Goal: Task Accomplishment & Management: Use online tool/utility

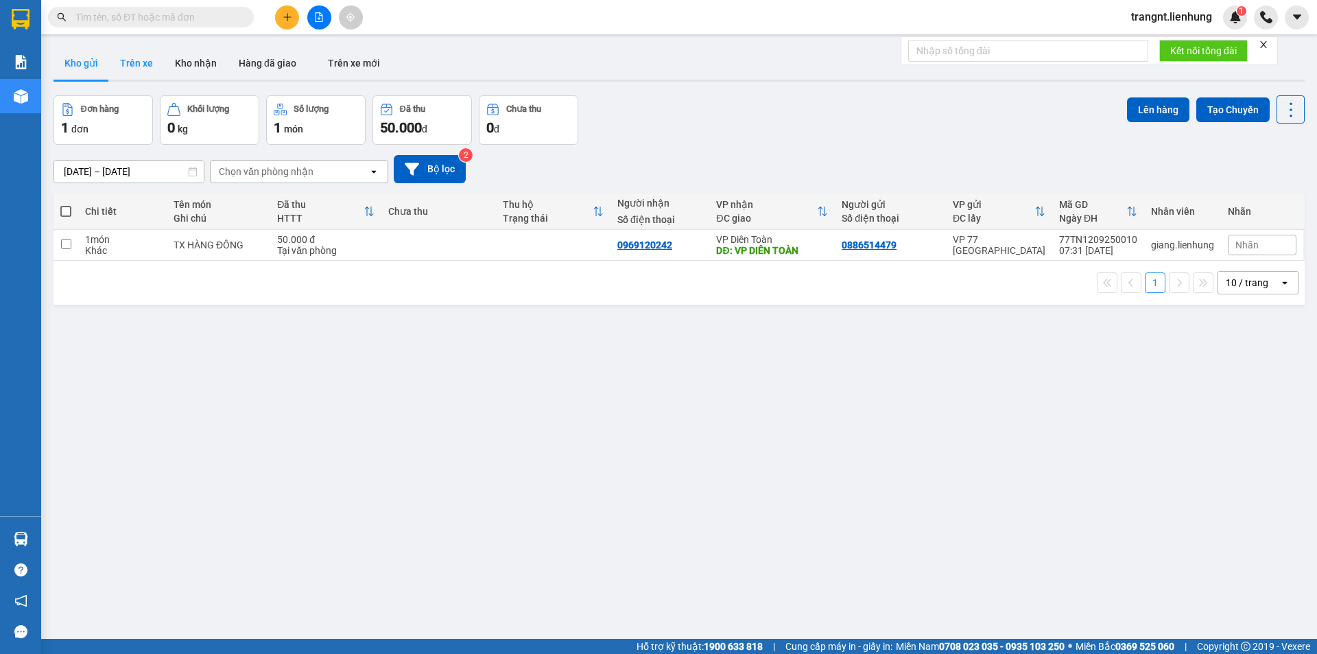
click at [136, 64] on button "Trên xe" at bounding box center [136, 63] width 55 height 33
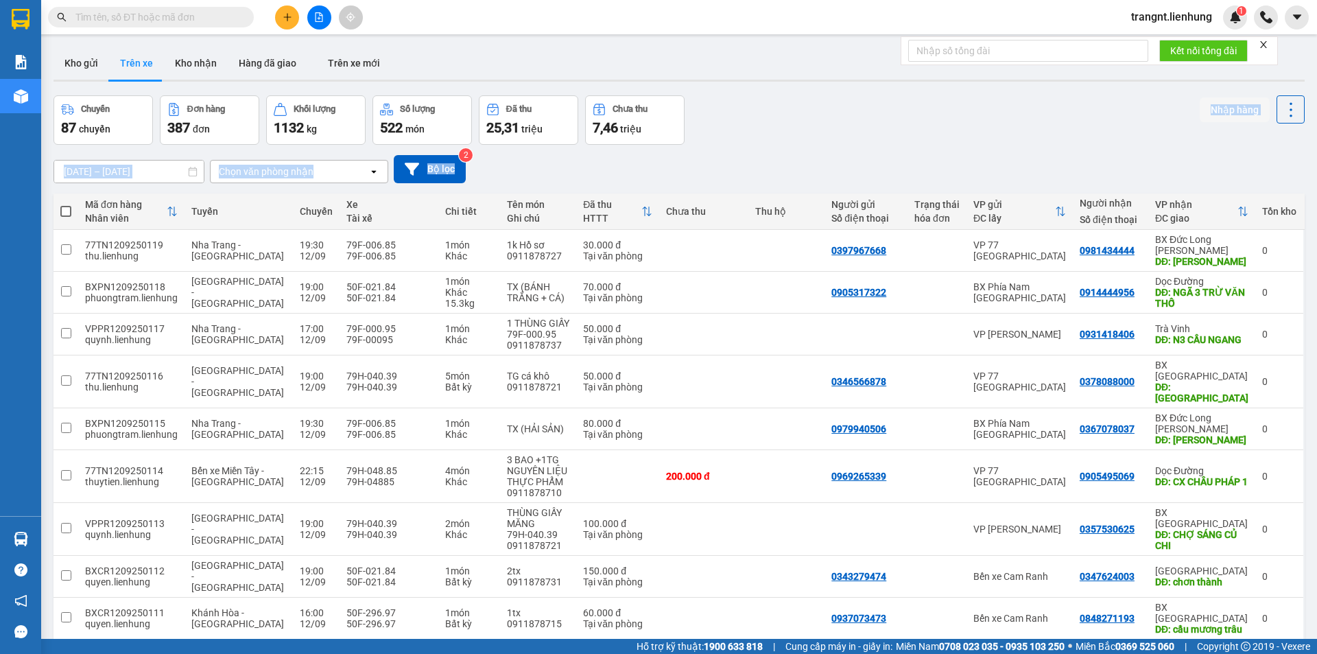
drag, startPoint x: 783, startPoint y: 144, endPoint x: 768, endPoint y: 149, distance: 15.2
click at [781, 145] on div "ver 1.8.143 Kho gửi Trên xe Kho nhận Hàng đã giao Trên xe mới Chuyến 87 chuyến …" at bounding box center [679, 385] width 1262 height 689
click at [733, 131] on div "Chuyến 87 chuyến Đơn hàng 387 đơn Khối lượng 1132 kg Số lượng 522 món Đã thu 25…" at bounding box center [678, 119] width 1251 height 49
click at [842, 150] on div "[DATE] – [DATE] Press the down arrow key to interact with the calendar and sele…" at bounding box center [678, 169] width 1251 height 49
click at [126, 20] on input "text" at bounding box center [156, 17] width 162 height 15
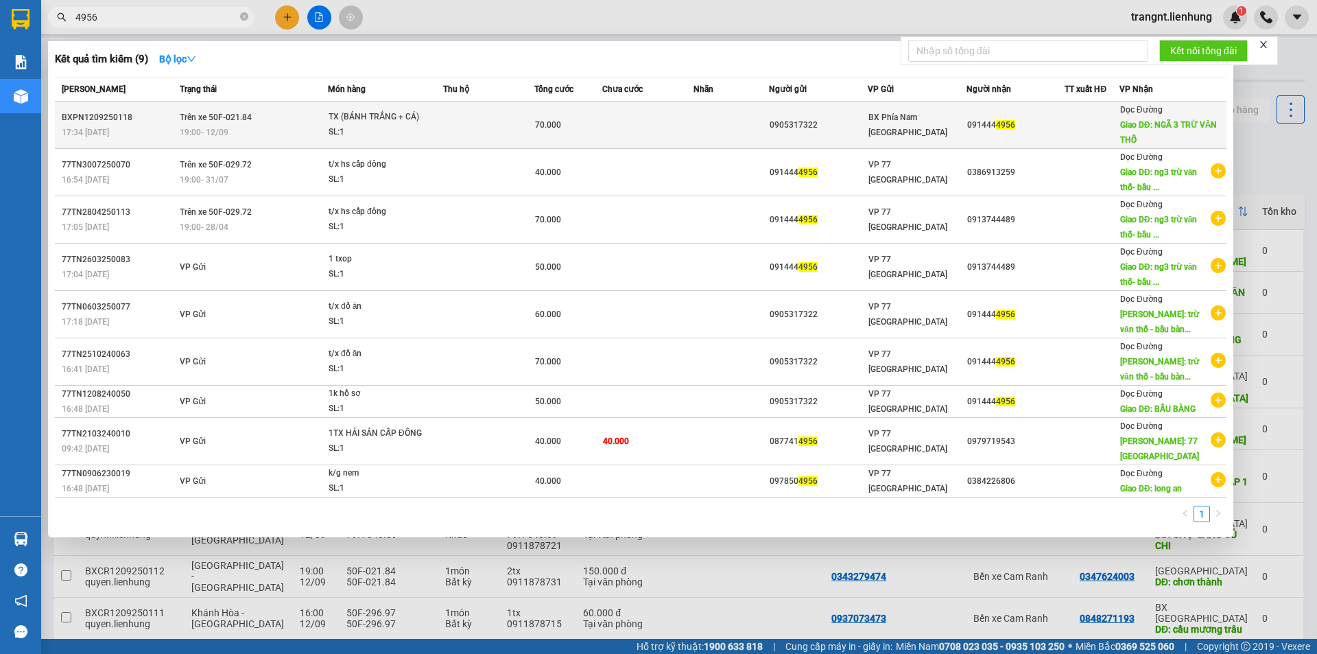
type input "4956"
click at [241, 125] on div "19:00 [DATE]" at bounding box center [253, 132] width 147 height 15
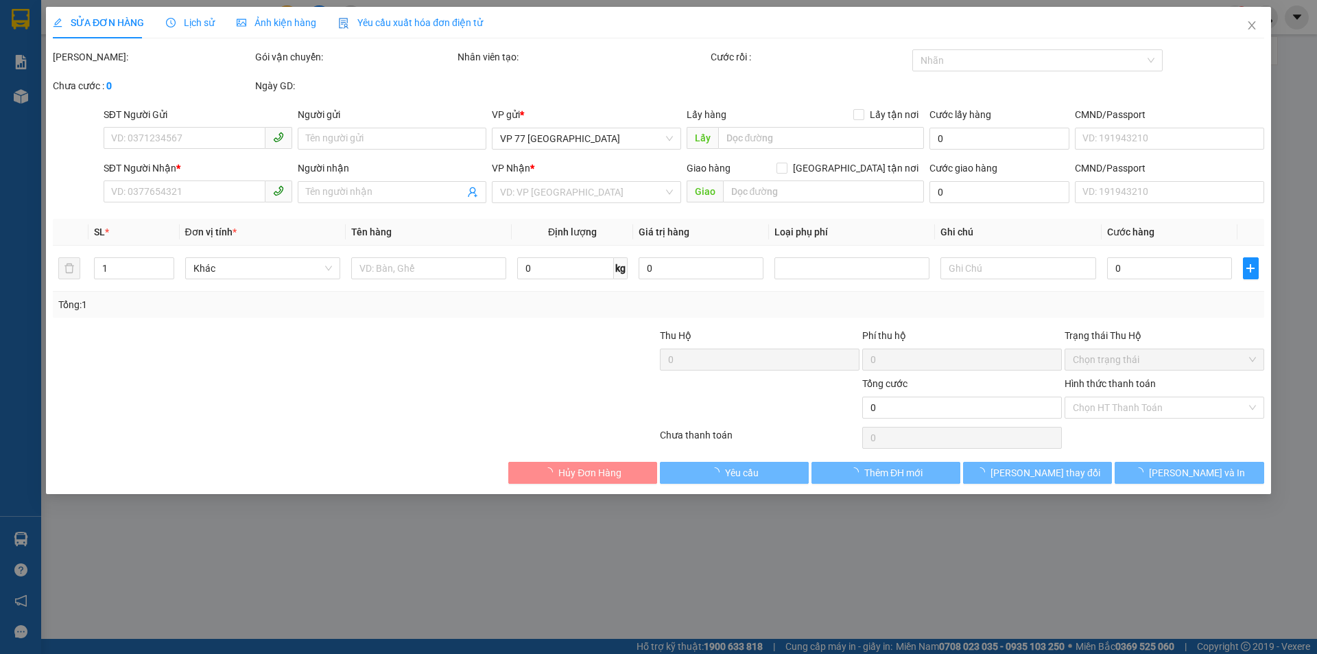
type input "0905317322"
type input "056186010421"
type input "0914444956"
type input "NGÃ 3 TRỪ VĂN THỐ"
type input "70.000"
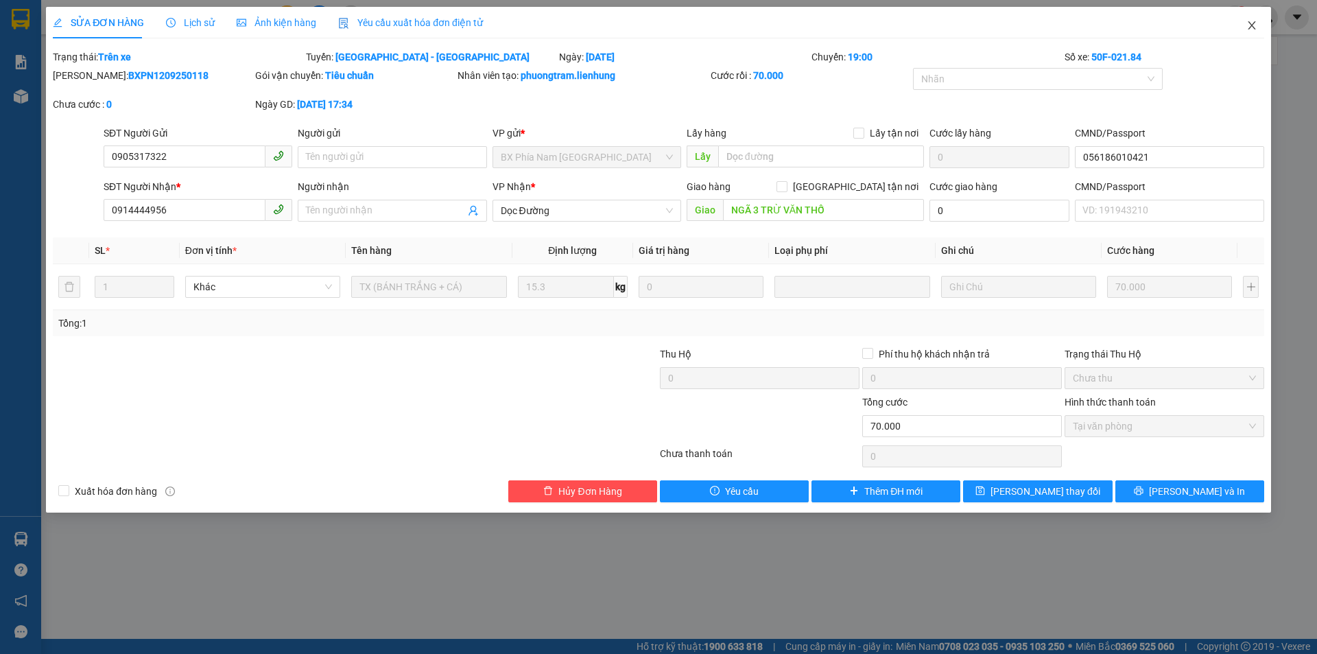
click at [1250, 23] on icon "close" at bounding box center [1251, 25] width 11 height 11
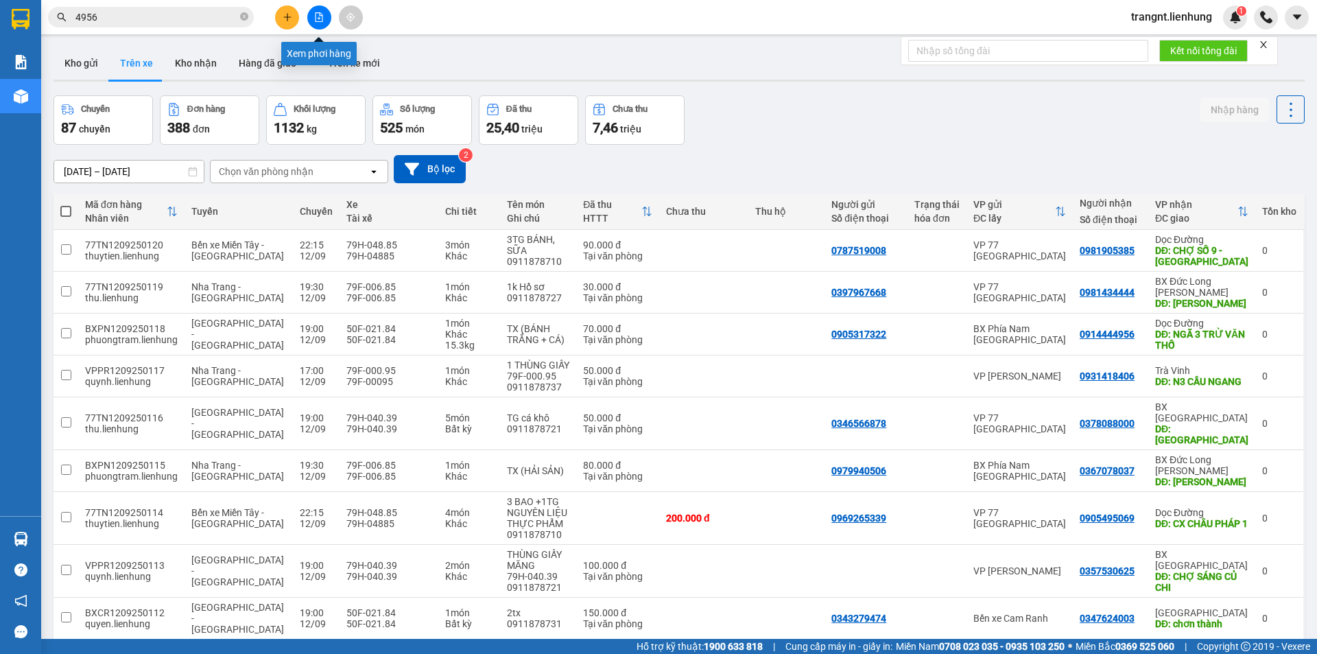
click at [318, 14] on icon "file-add" at bounding box center [319, 17] width 10 height 10
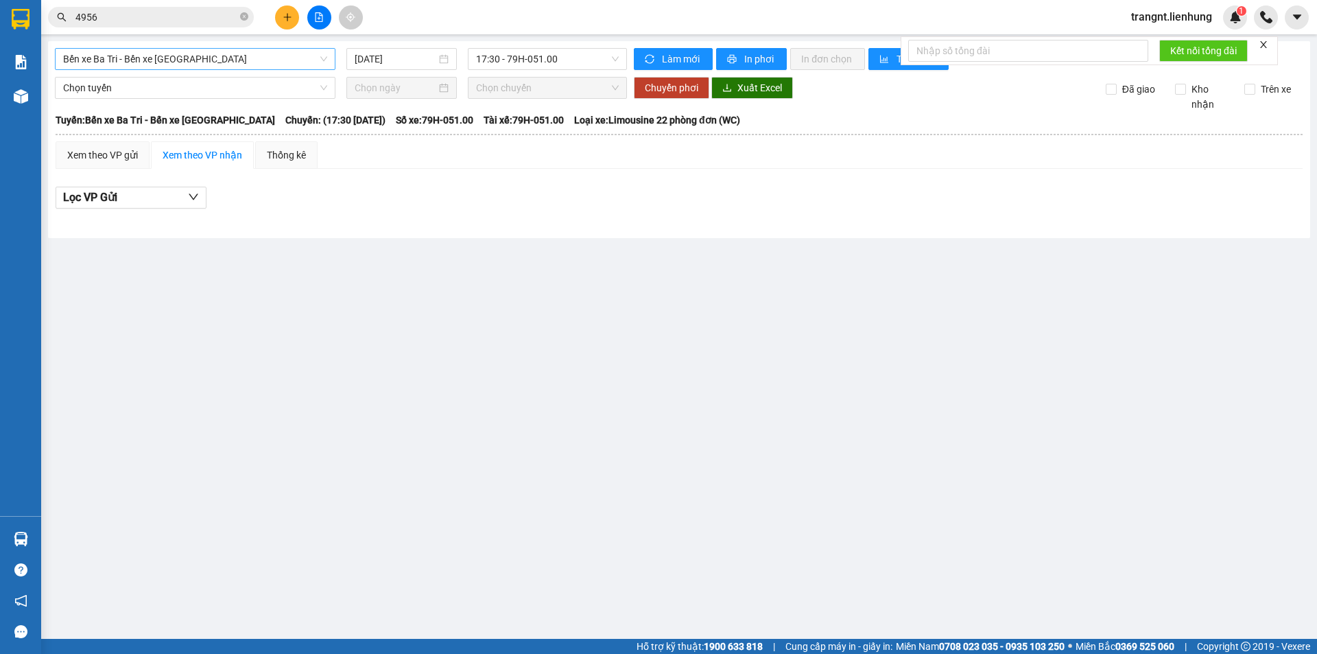
click at [210, 58] on span "Bến xe Ba Tri - Bến xe [GEOGRAPHIC_DATA]" at bounding box center [195, 59] width 264 height 21
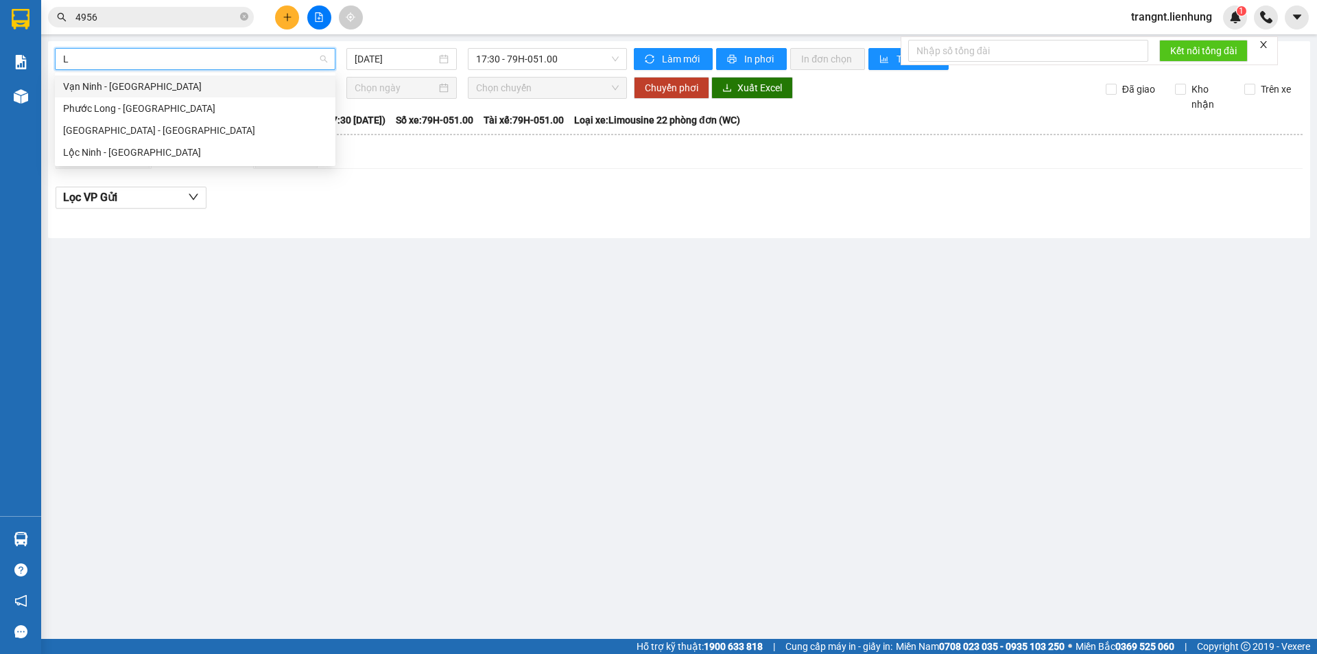
type input "LÔ"
click at [150, 128] on div "[GEOGRAPHIC_DATA] - [GEOGRAPHIC_DATA]" at bounding box center [195, 130] width 264 height 15
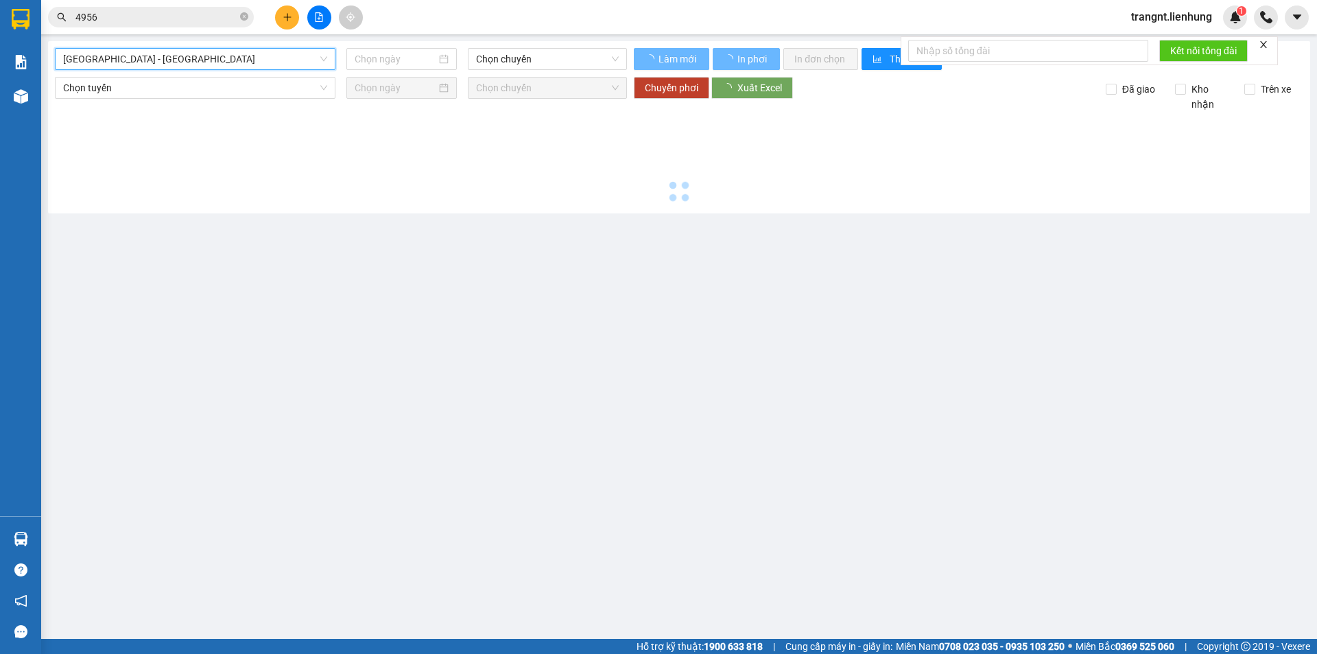
type input "[DATE]"
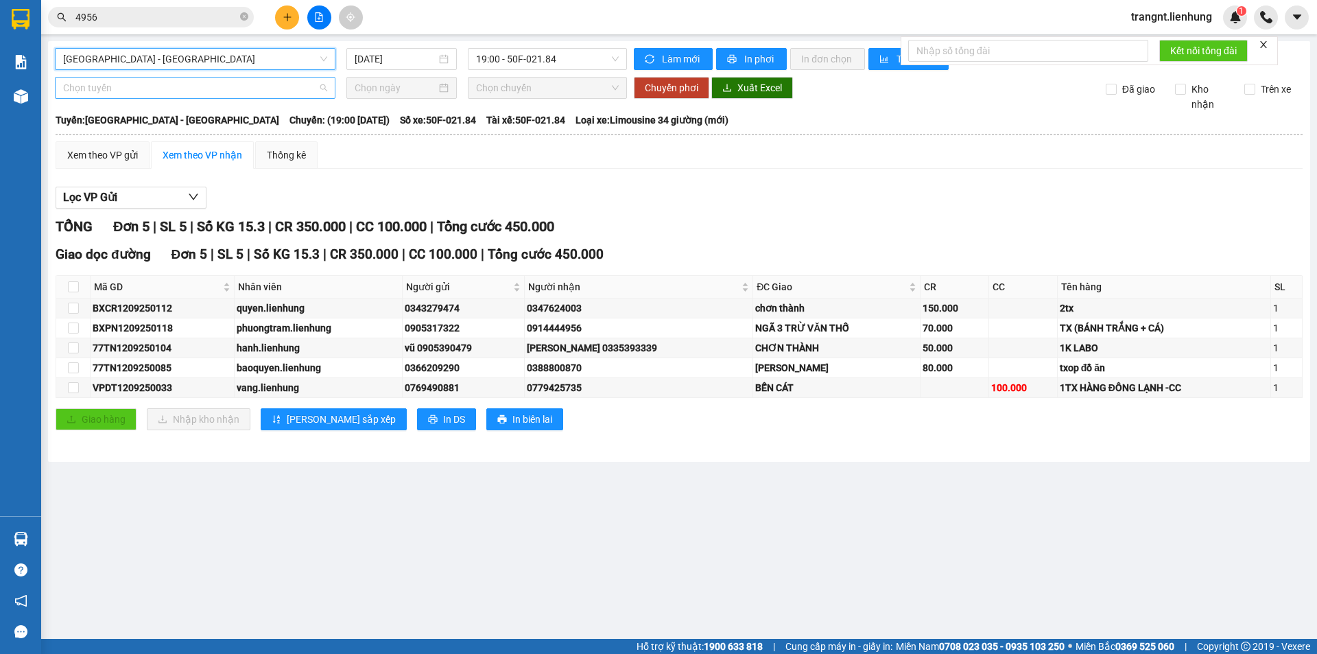
click at [160, 95] on span "Chọn tuyến" at bounding box center [195, 88] width 264 height 21
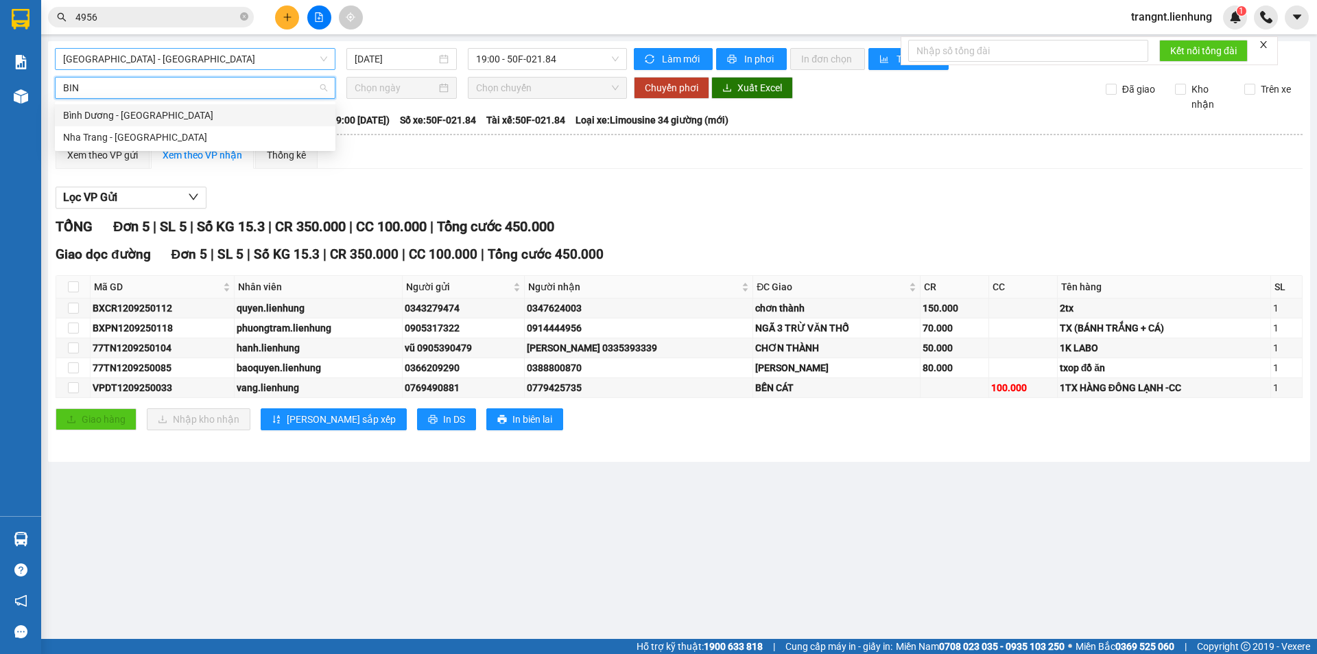
type input "BINH"
click at [143, 134] on div "Nha Trang - [GEOGRAPHIC_DATA]" at bounding box center [195, 137] width 264 height 15
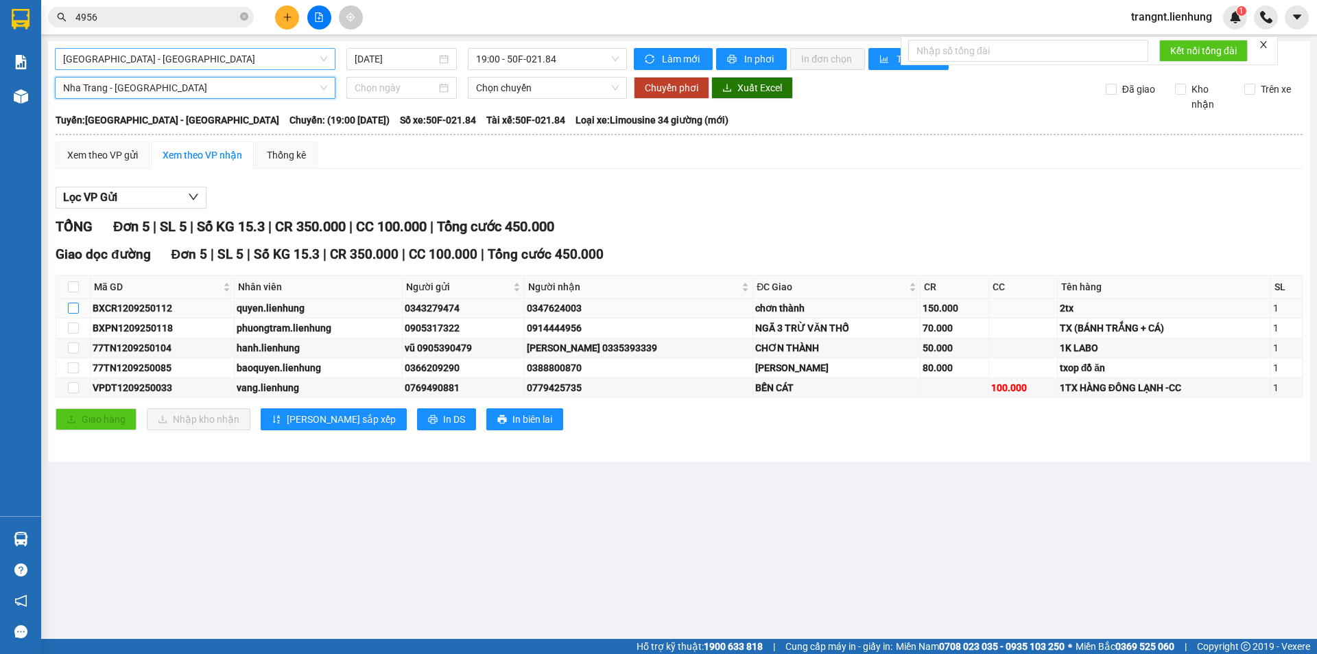
click at [71, 304] on input "checkbox" at bounding box center [73, 307] width 11 height 11
checkbox input "true"
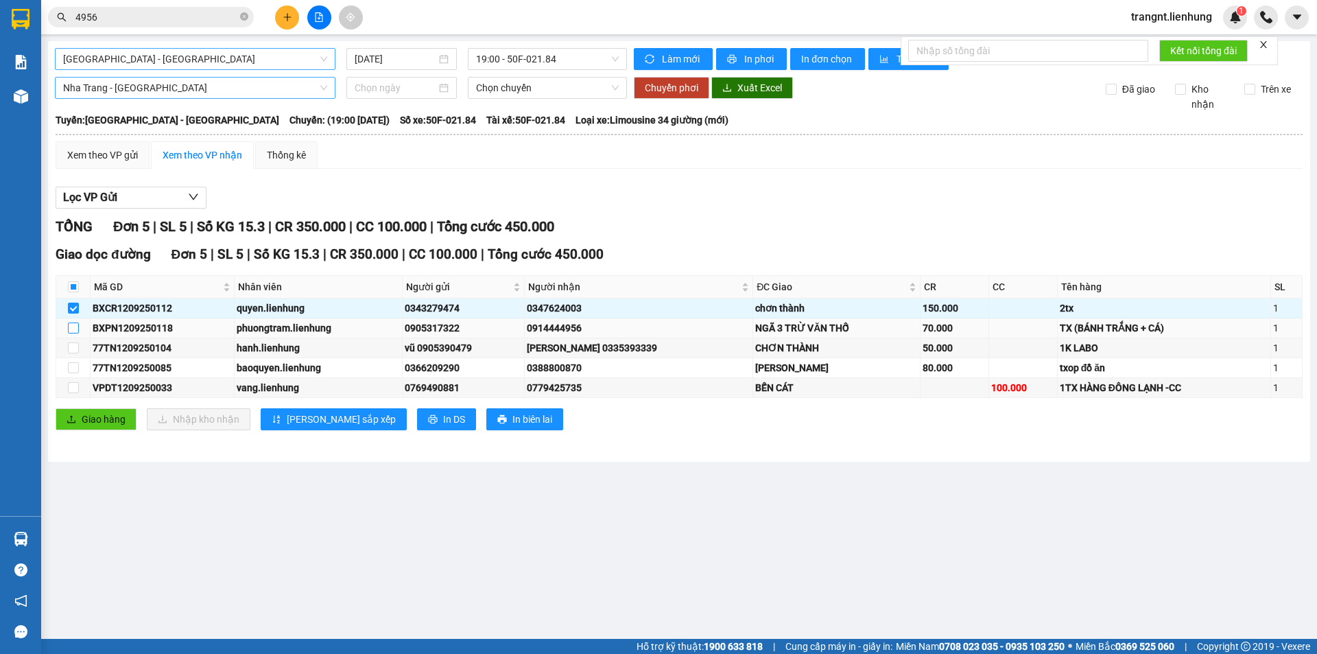
click at [71, 328] on input "checkbox" at bounding box center [73, 327] width 11 height 11
checkbox input "true"
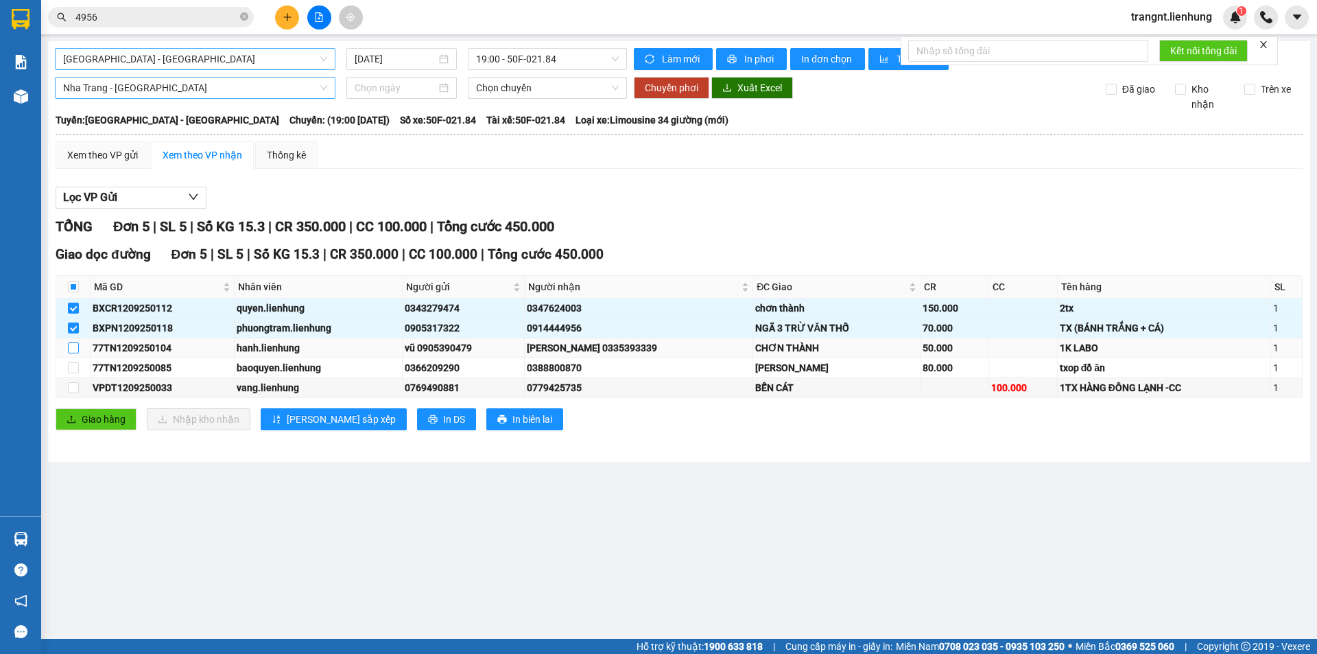
click at [77, 349] on input "checkbox" at bounding box center [73, 347] width 11 height 11
checkbox input "true"
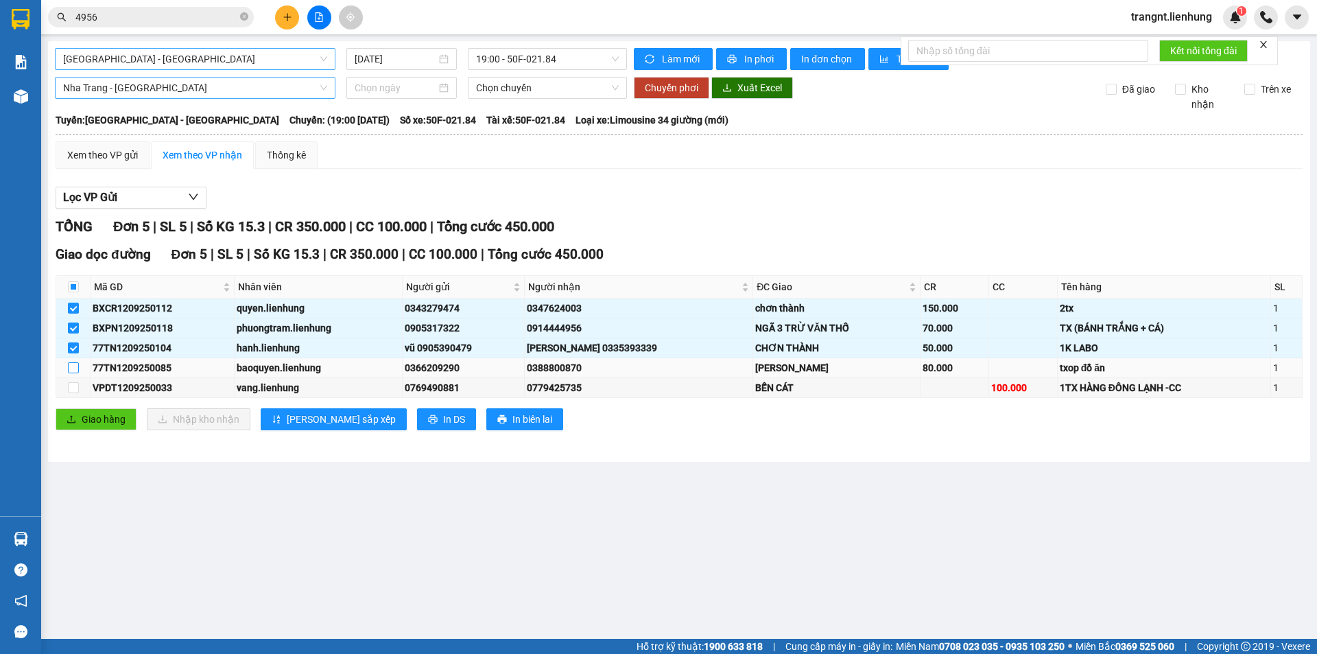
click at [73, 362] on label at bounding box center [73, 367] width 11 height 15
click at [75, 386] on input "checkbox" at bounding box center [73, 387] width 11 height 11
checkbox input "true"
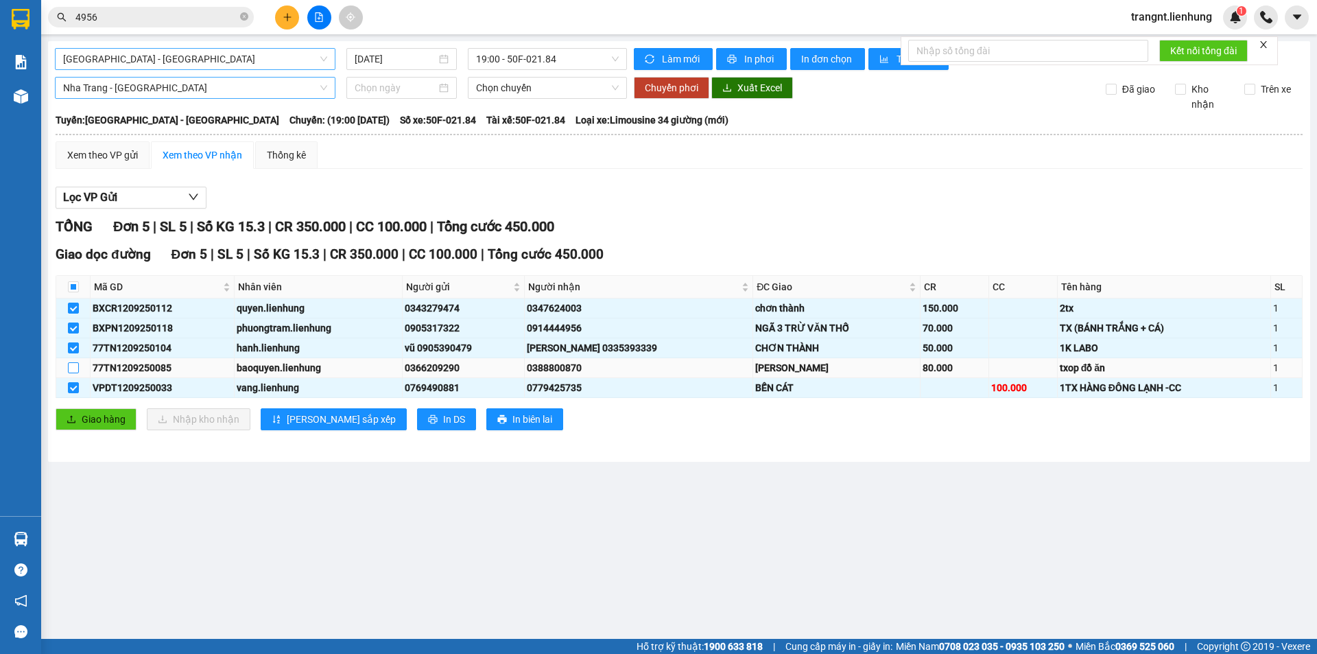
click at [73, 370] on input "checkbox" at bounding box center [73, 367] width 11 height 11
checkbox input "true"
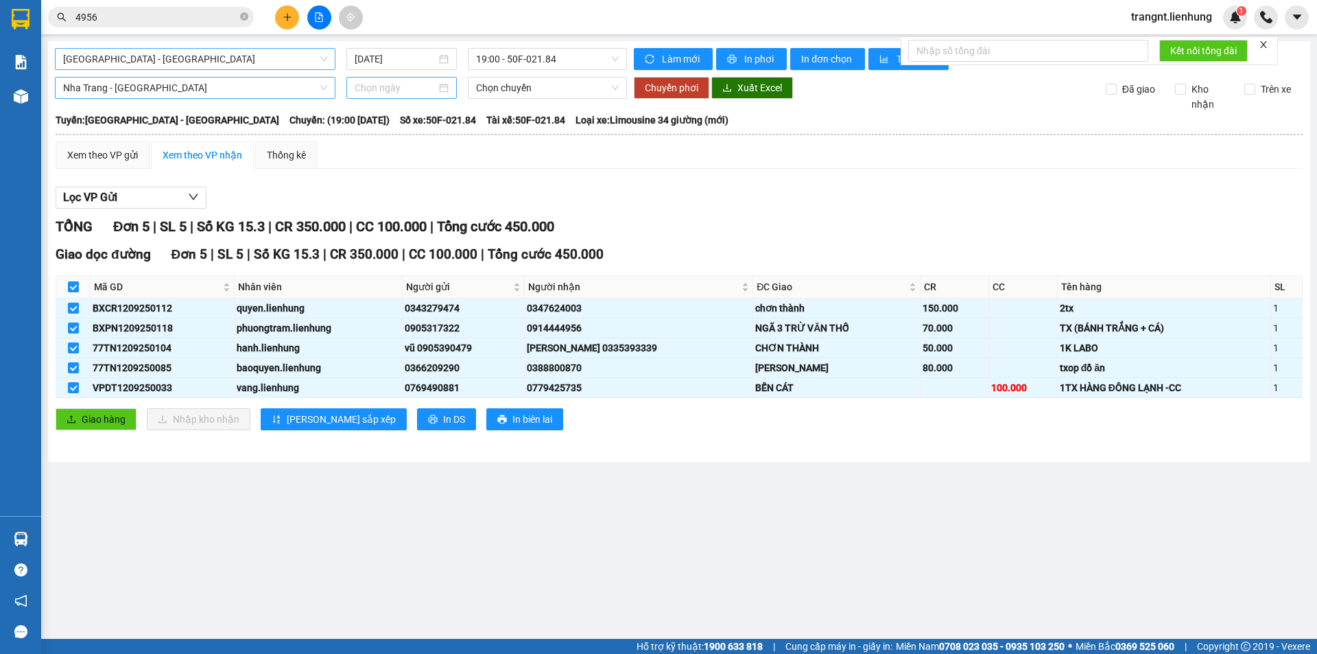
click at [395, 89] on input at bounding box center [396, 87] width 82 height 15
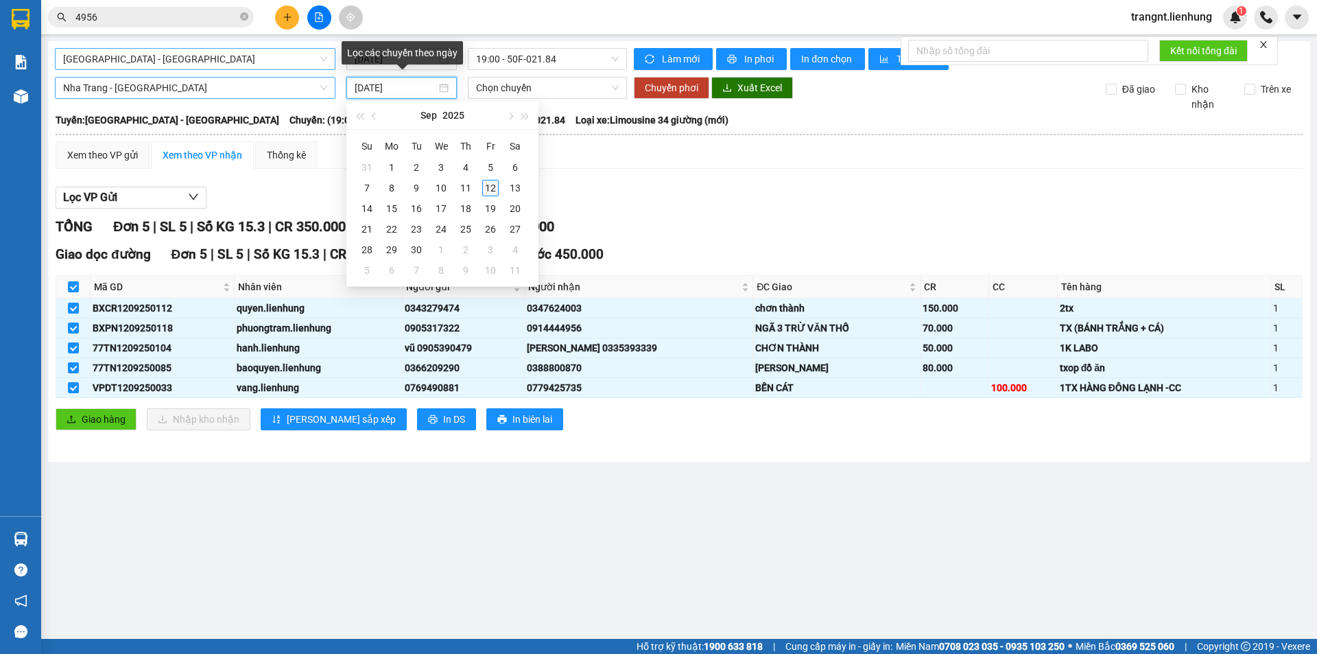
type input "[DATE]"
click at [490, 189] on div "12" at bounding box center [490, 188] width 16 height 16
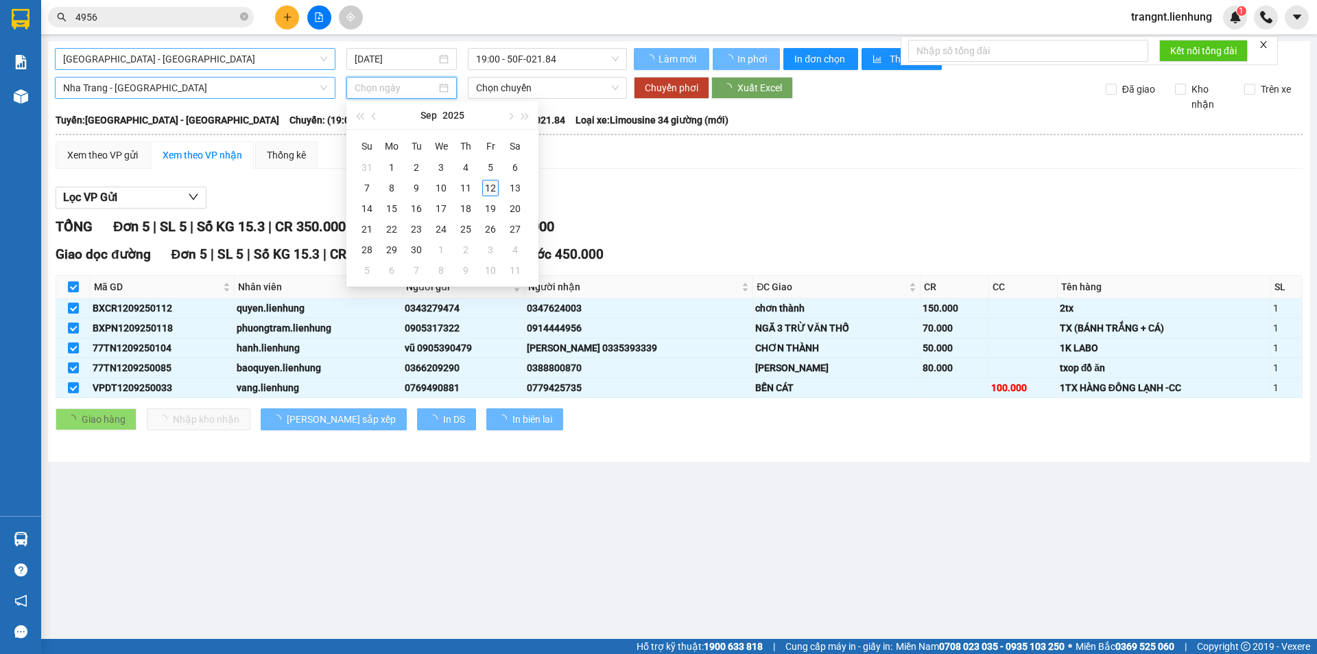
type input "[DATE]"
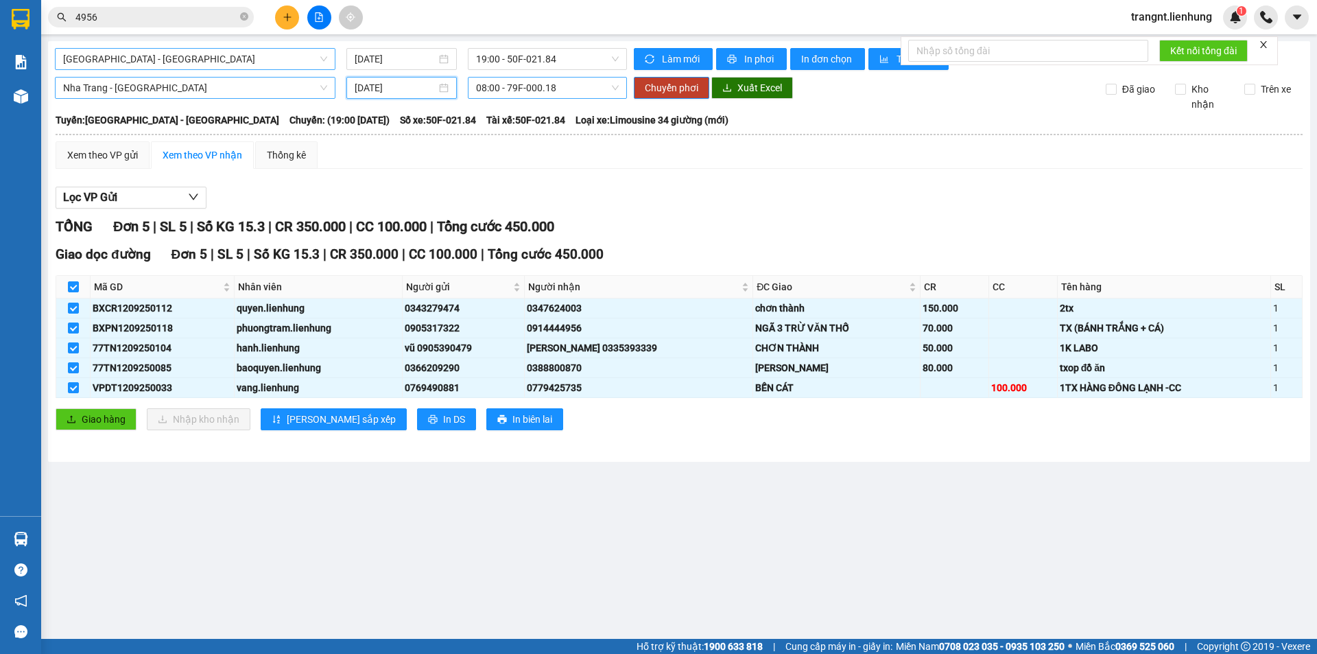
click at [506, 85] on span "08:00 - 79F-000.18" at bounding box center [547, 88] width 143 height 21
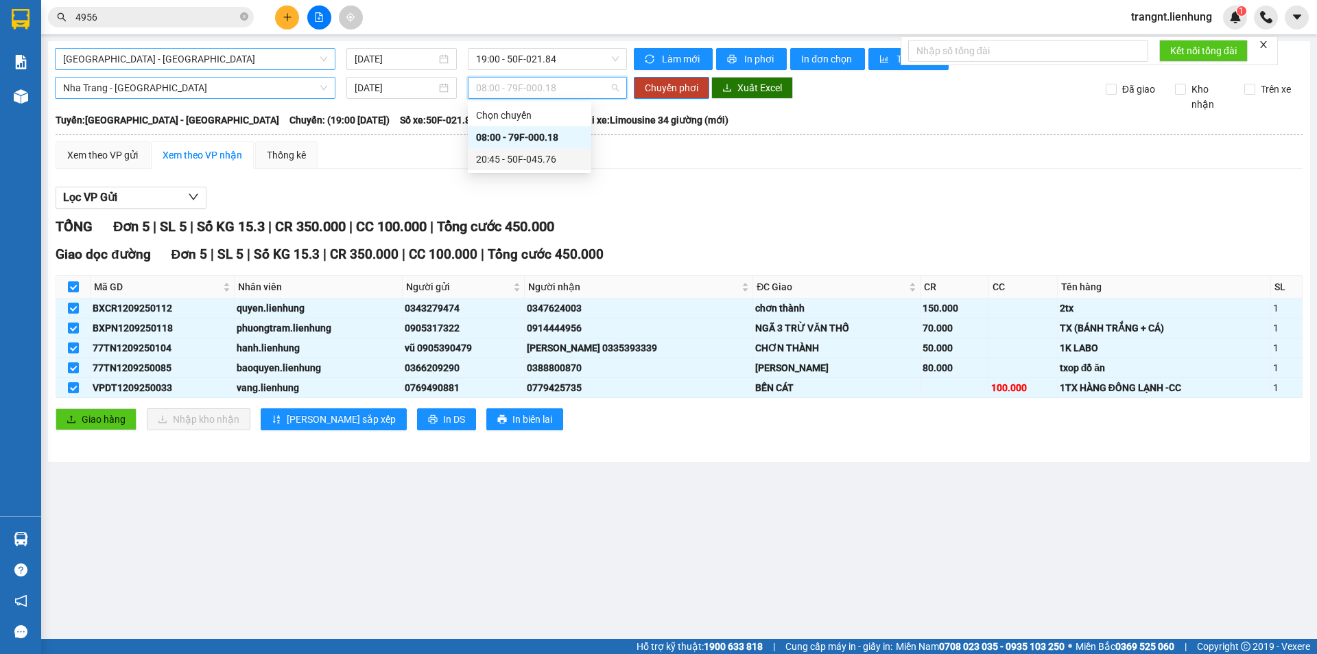
click at [515, 158] on div "20:45 - 50F-045.76" at bounding box center [529, 159] width 107 height 15
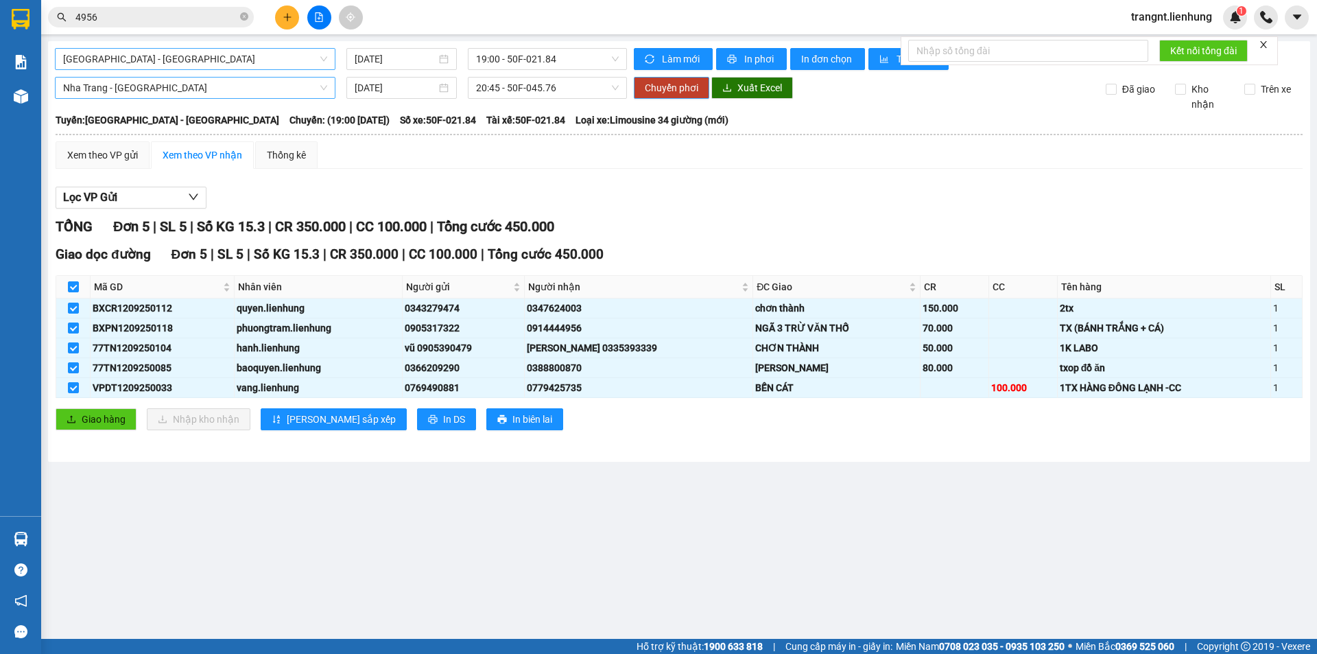
click at [666, 88] on span "Chuyển phơi" at bounding box center [671, 87] width 53 height 15
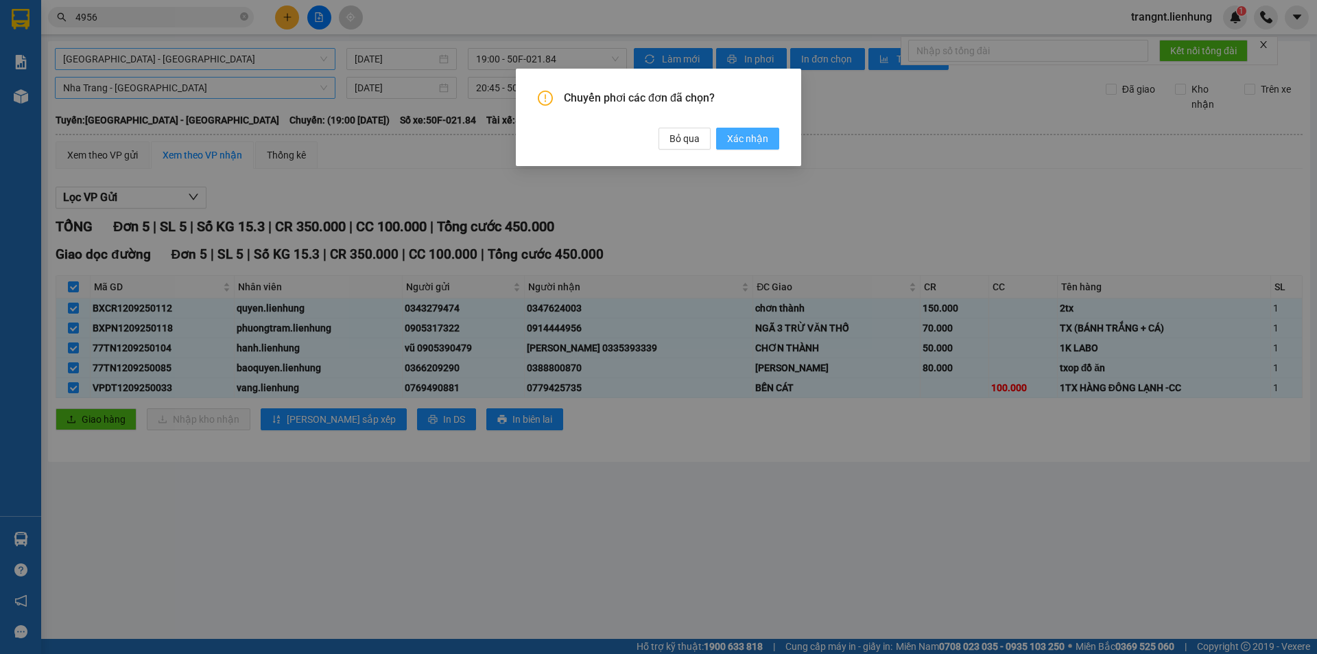
click at [749, 137] on span "Xác nhận" at bounding box center [747, 138] width 41 height 15
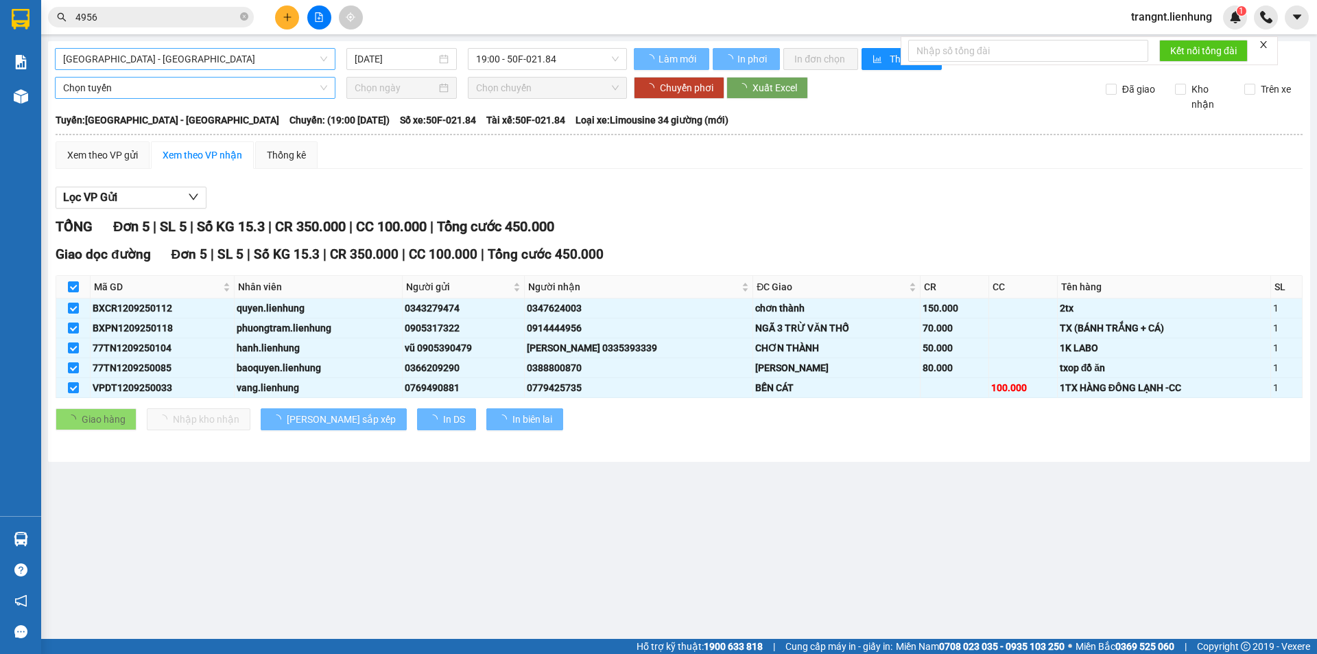
checkbox input "false"
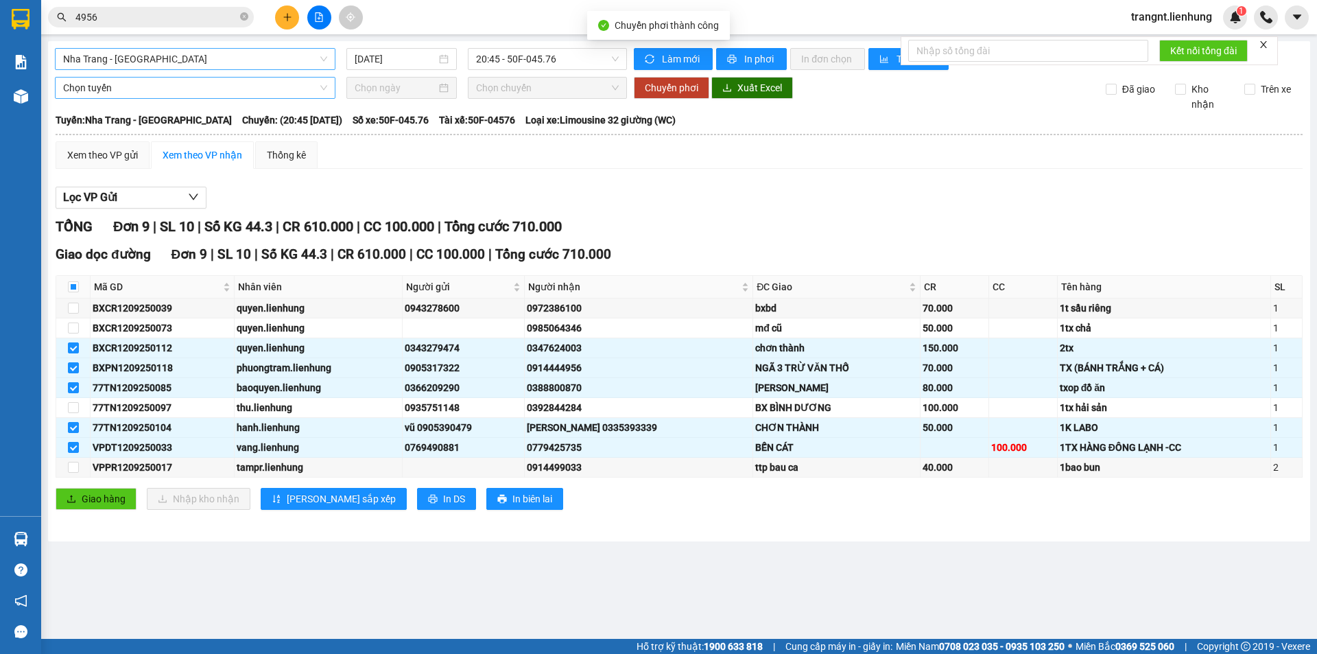
checkbox input "false"
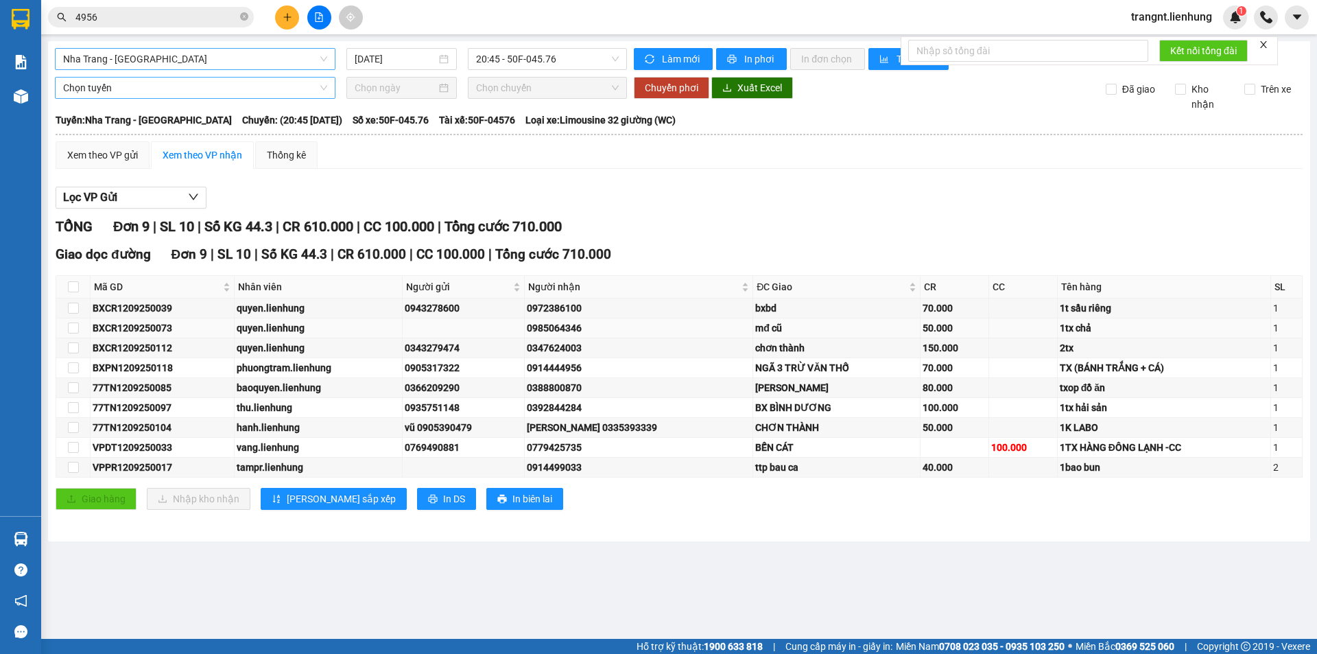
drag, startPoint x: 600, startPoint y: 326, endPoint x: 542, endPoint y: 332, distance: 58.6
click at [542, 332] on div "0985064346" at bounding box center [639, 327] width 224 height 15
copy div "0985064346"
click at [175, 8] on span "4956" at bounding box center [151, 17] width 206 height 21
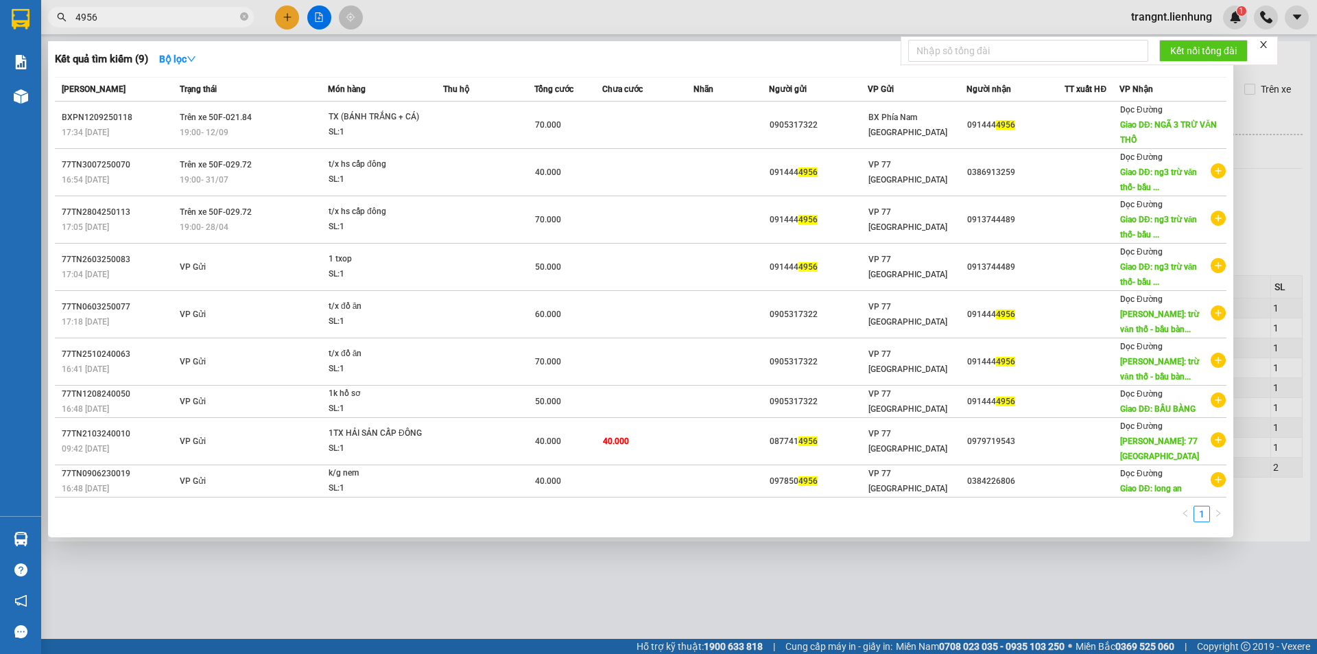
click at [176, 12] on input "4956" at bounding box center [156, 17] width 162 height 15
type input "4"
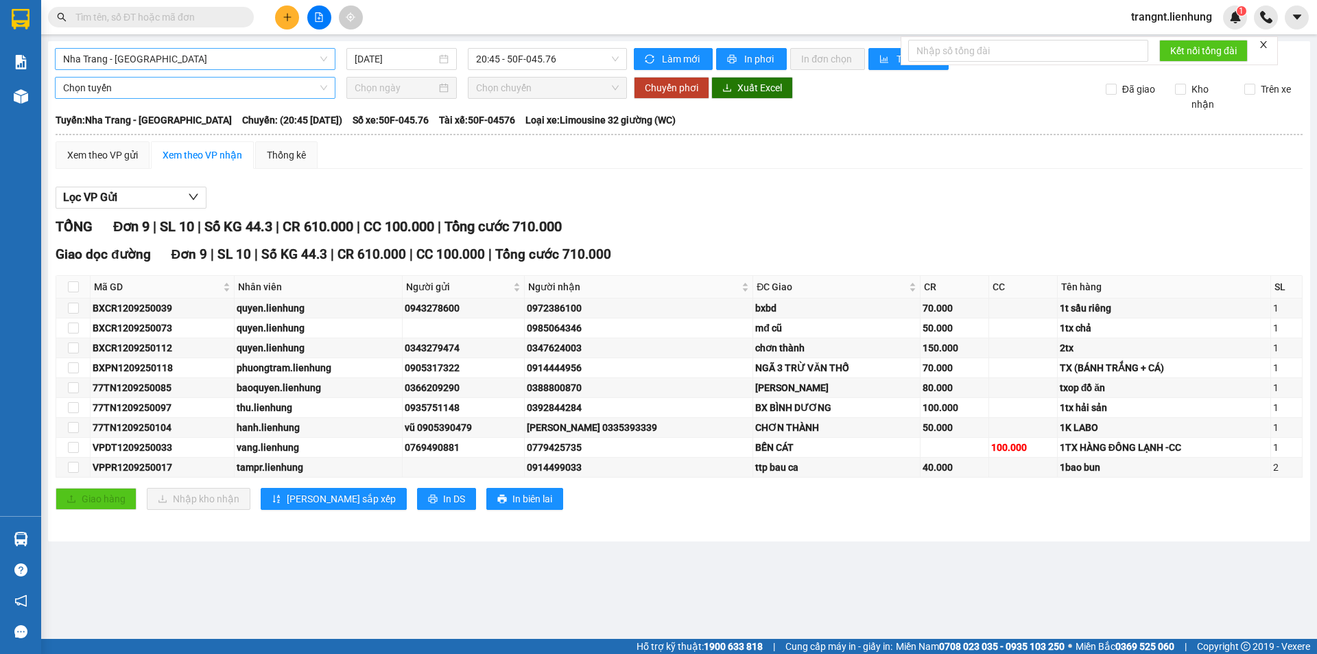
paste input "0985064346"
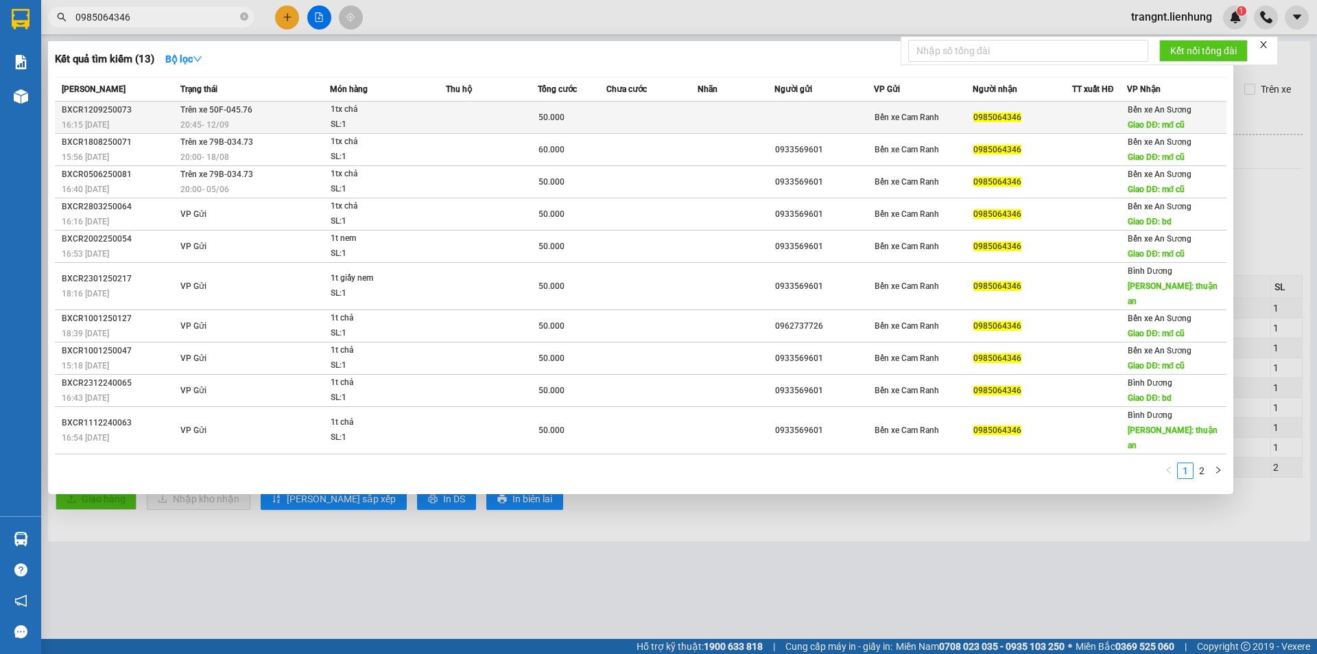
type input "0985064346"
click at [531, 117] on td at bounding box center [492, 118] width 92 height 32
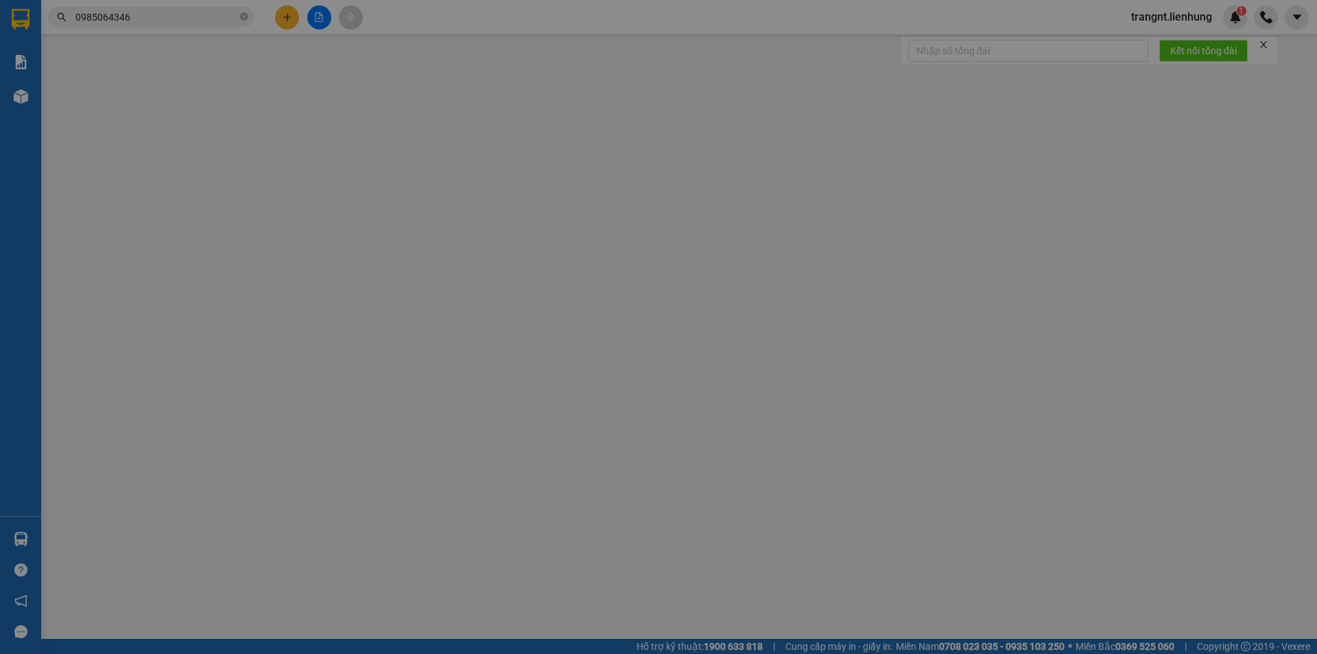
type input "0985064346"
type input "mđ cũ"
type input "50.000"
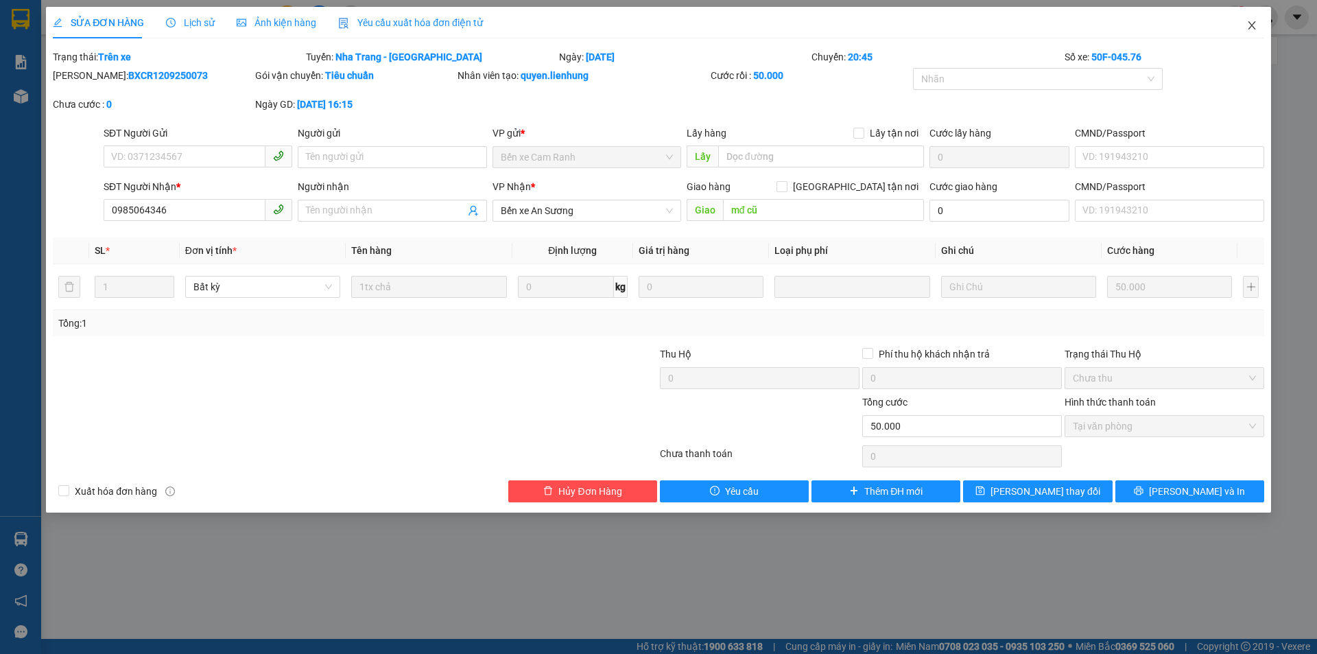
click at [1250, 27] on icon "close" at bounding box center [1252, 25] width 8 height 8
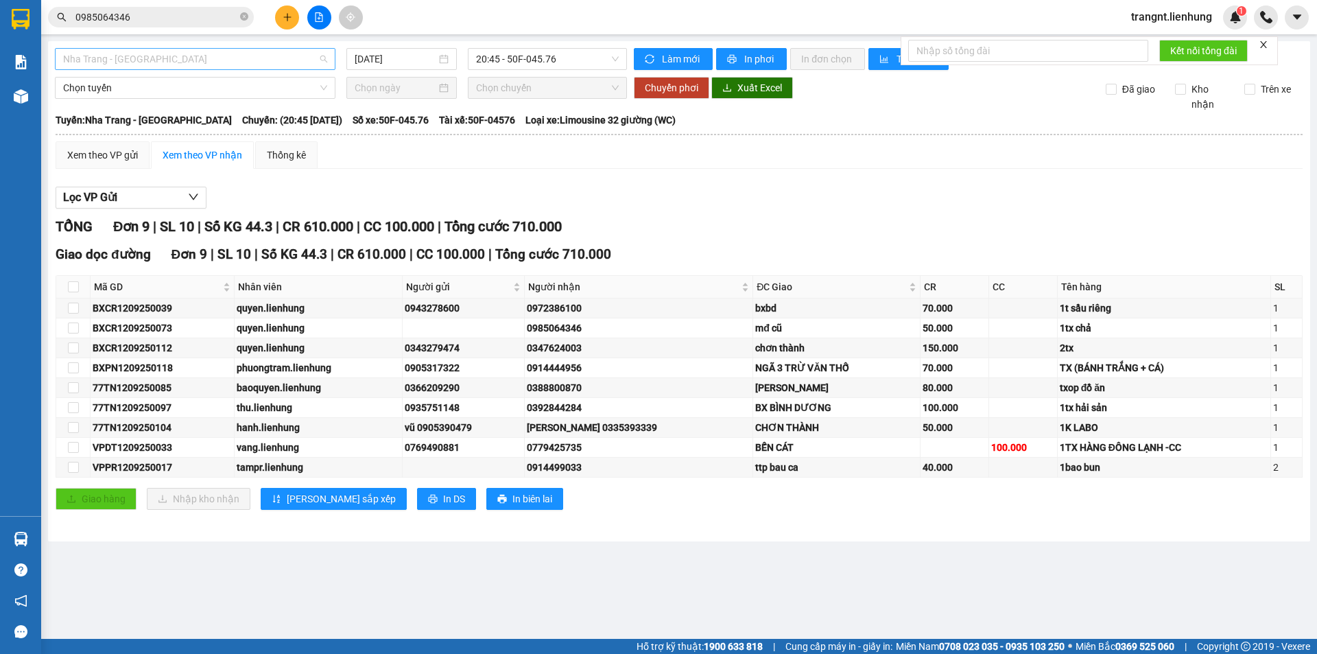
click at [217, 55] on span "Nha Trang - [GEOGRAPHIC_DATA]" at bounding box center [195, 59] width 264 height 21
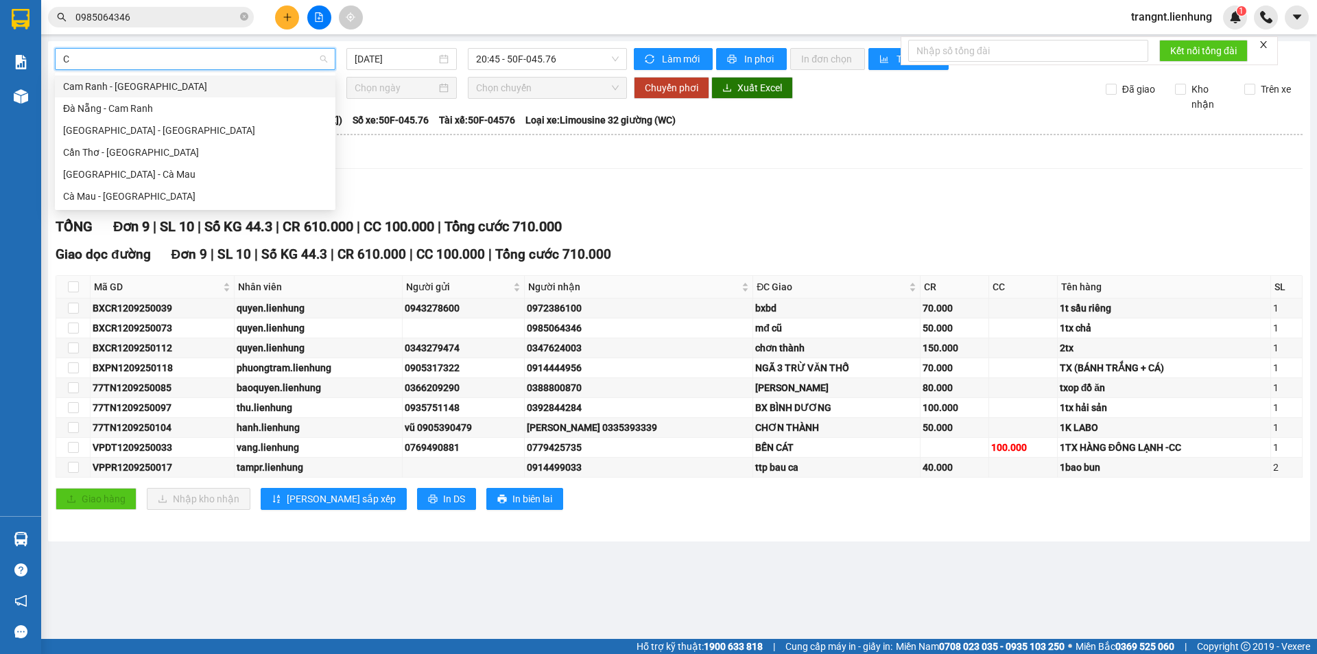
type input "CÀ"
click at [123, 173] on div "[GEOGRAPHIC_DATA] - Cà Mau" at bounding box center [195, 174] width 264 height 15
type input "[DATE]"
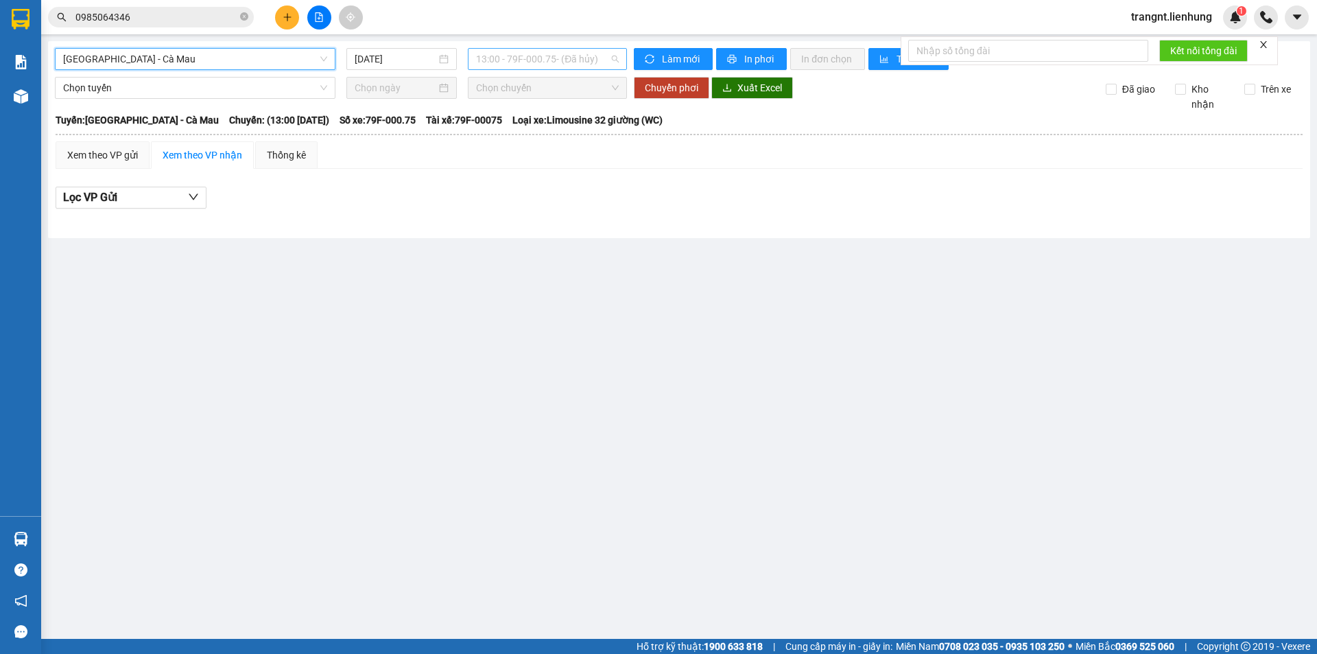
click at [502, 58] on span "13:00 - 79F-000.75 - (Đã hủy)" at bounding box center [547, 59] width 143 height 21
click at [512, 150] on div "18:30 - 79F-000.64" at bounding box center [538, 152] width 125 height 15
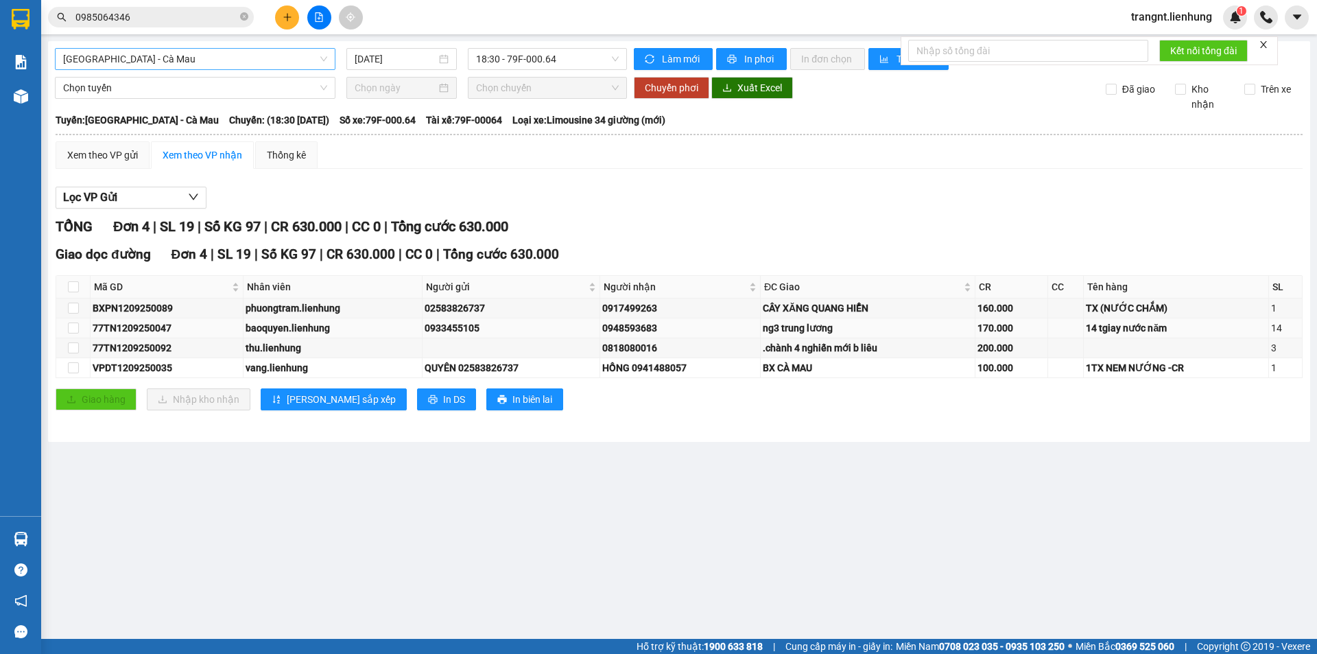
drag, startPoint x: 870, startPoint y: 328, endPoint x: 762, endPoint y: 329, distance: 108.4
click at [762, 329] on tr "77TN1209250047 baoquyen.lienhung 0933455105 0948593683 ng3 trung lương 170.000 …" at bounding box center [679, 328] width 1246 height 20
click at [796, 326] on div "ng3 trung lương" at bounding box center [868, 327] width 210 height 15
click at [76, 327] on input "checkbox" at bounding box center [73, 327] width 11 height 11
checkbox input "true"
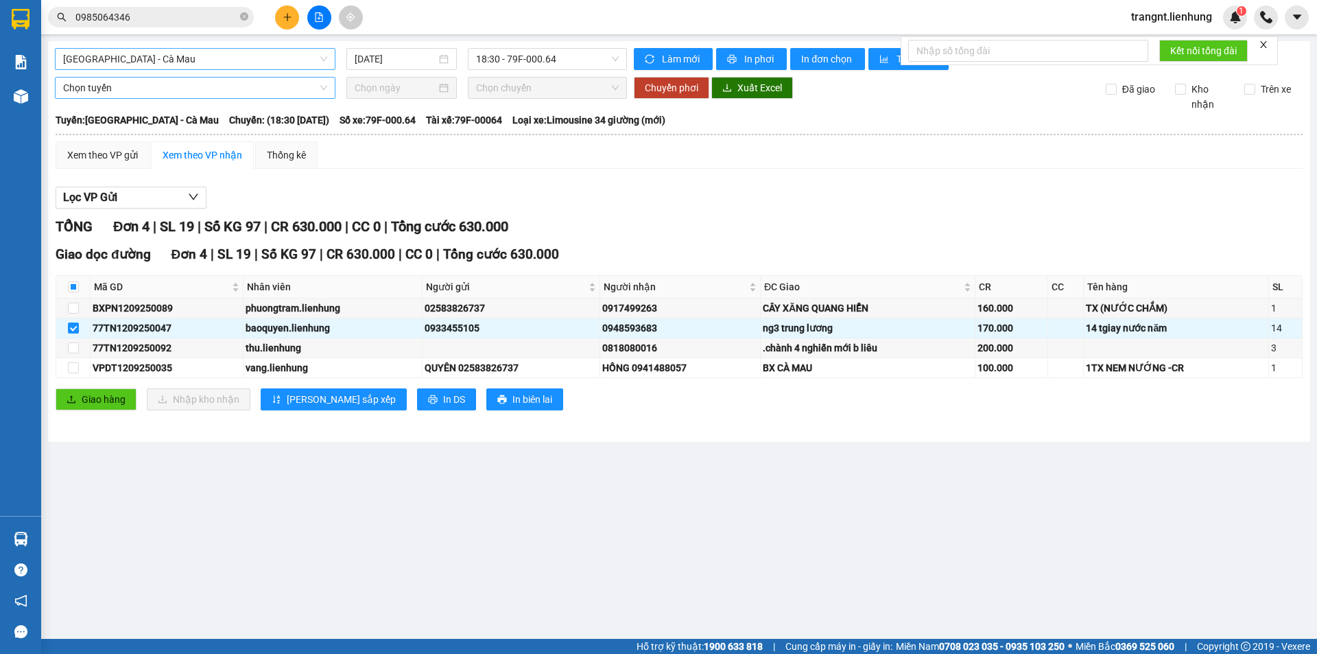
click at [204, 91] on span "Chọn tuyến" at bounding box center [195, 88] width 264 height 21
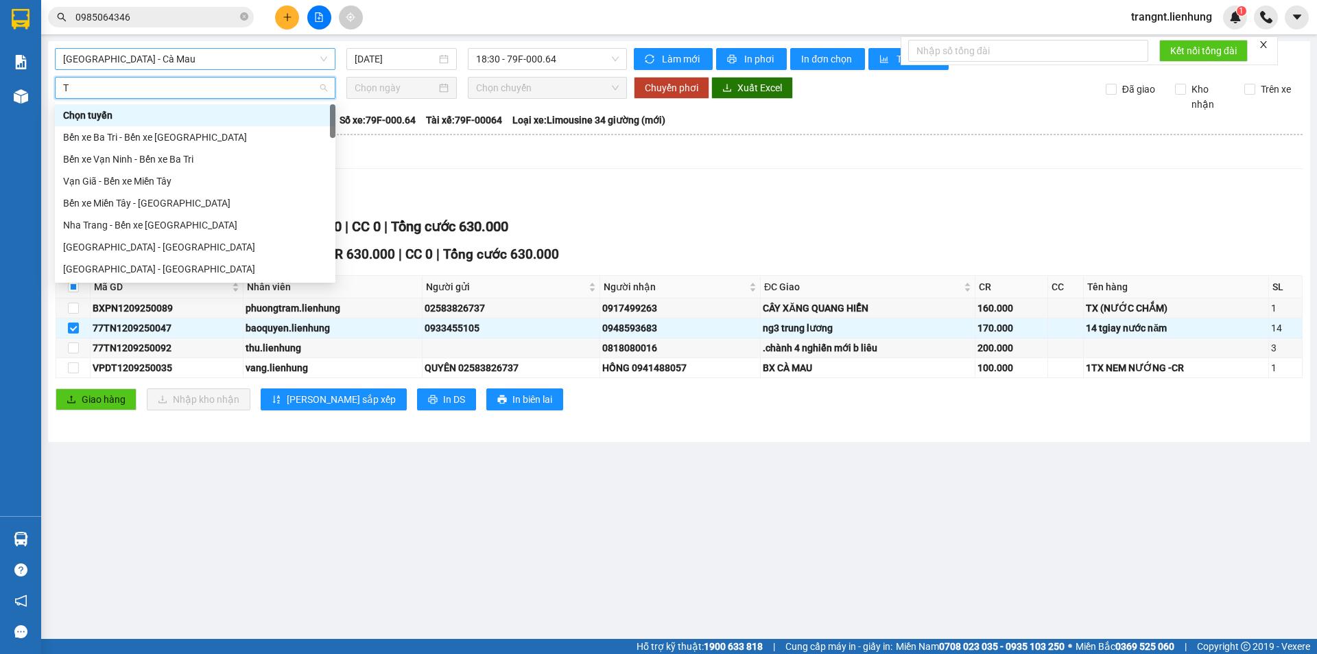
type input "TI"
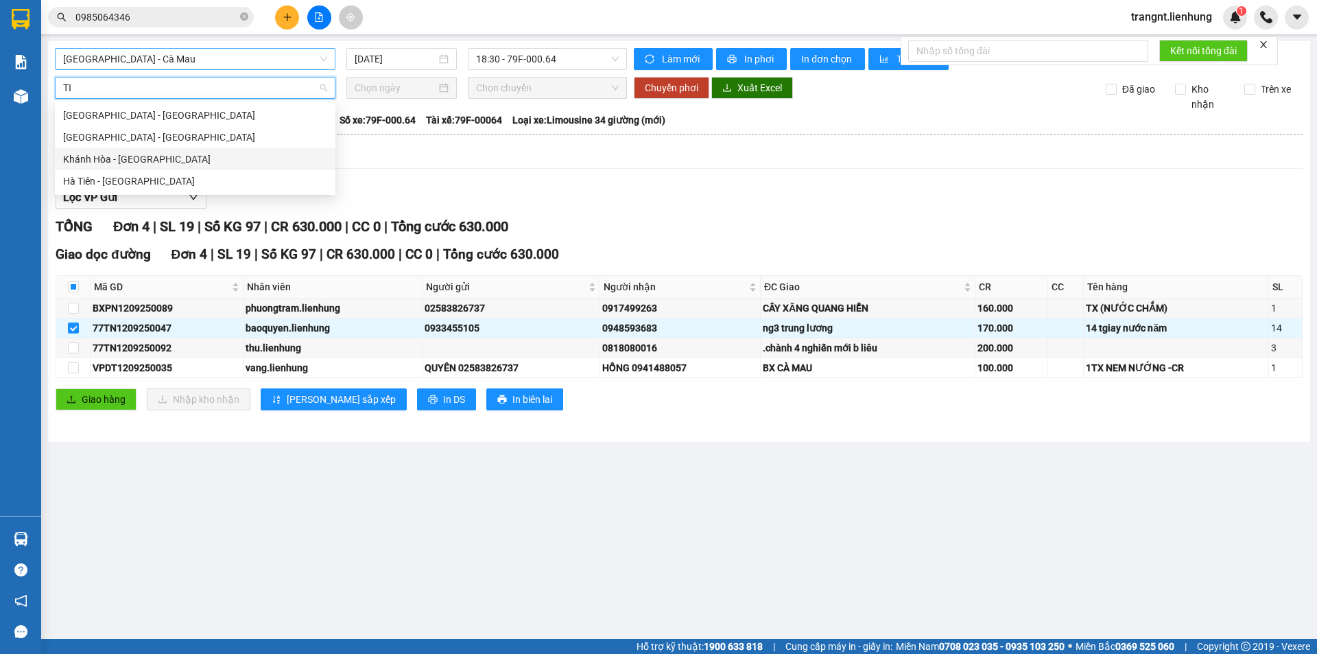
click at [135, 155] on div "Khánh Hòa - [GEOGRAPHIC_DATA]" at bounding box center [195, 159] width 264 height 15
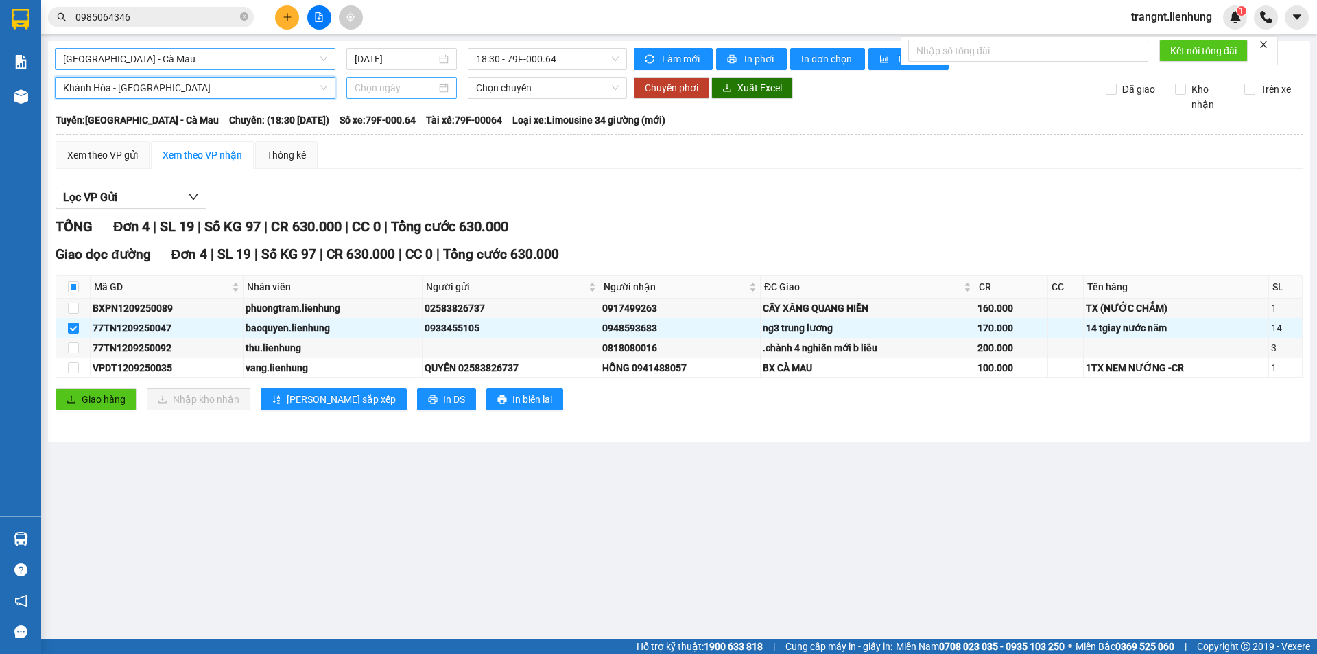
click at [380, 88] on input at bounding box center [396, 87] width 82 height 15
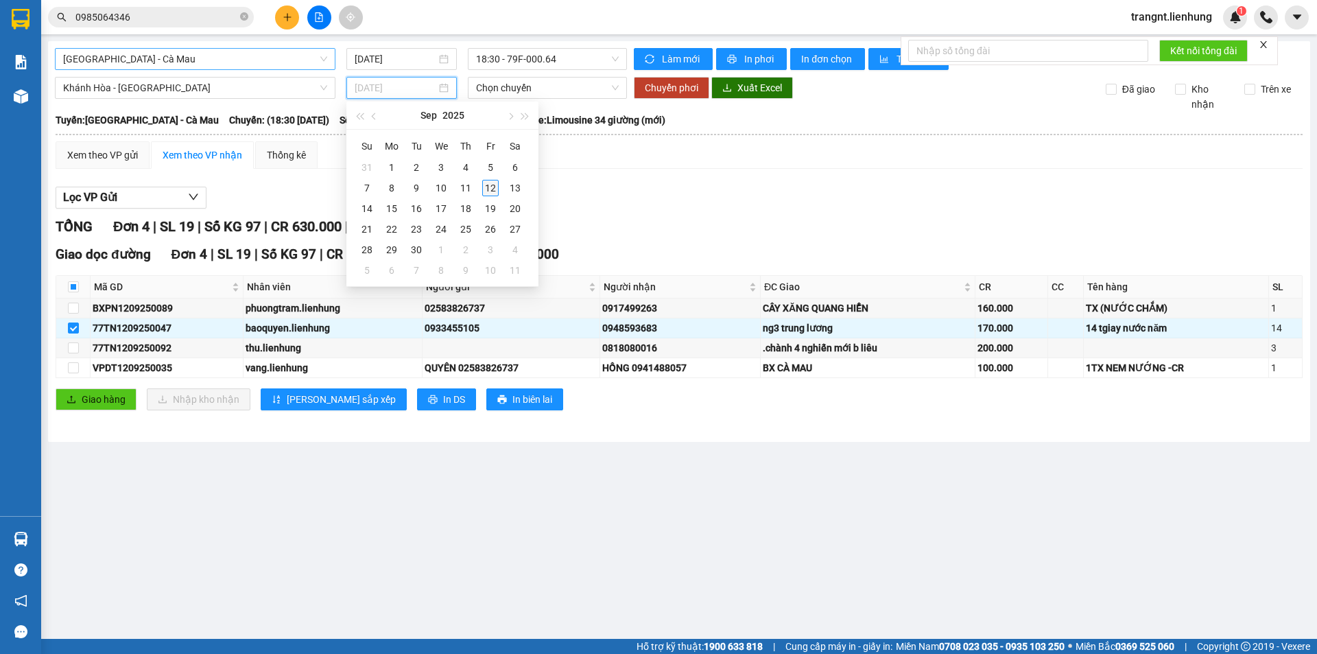
type input "[DATE]"
click at [491, 183] on div "12" at bounding box center [490, 188] width 16 height 16
type input "[DATE]"
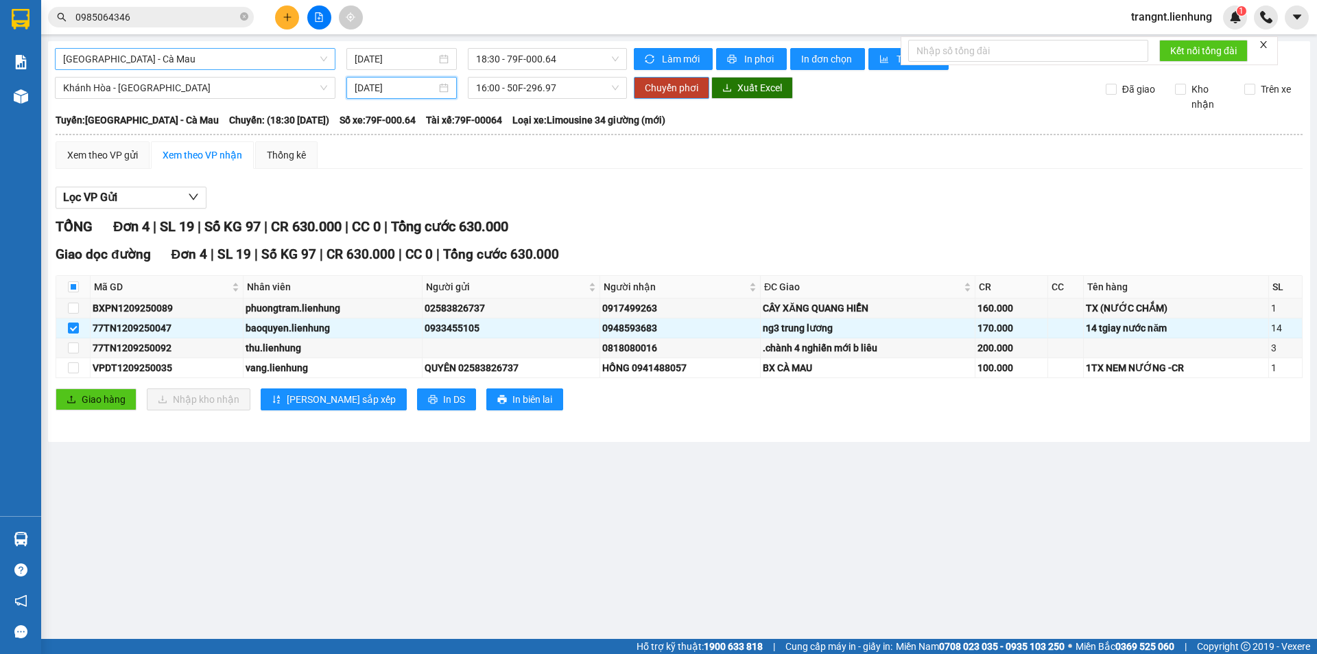
click at [659, 89] on span "Chuyển phơi" at bounding box center [671, 87] width 53 height 15
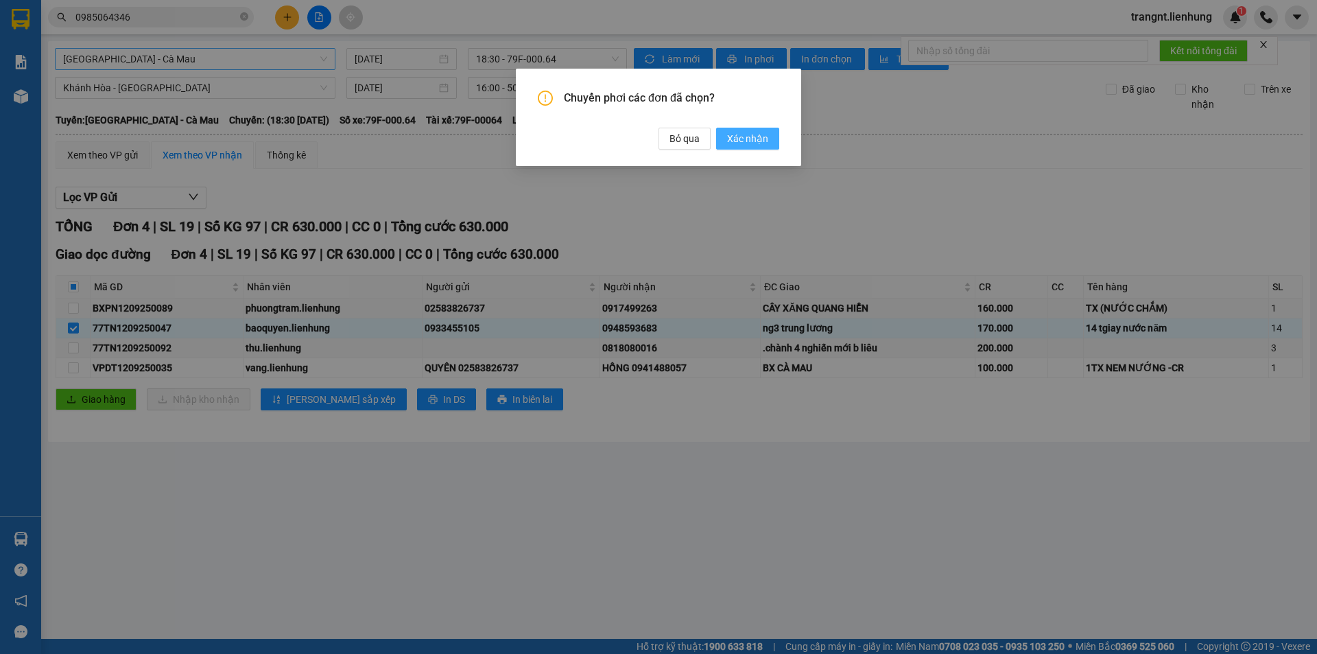
click at [751, 140] on span "Xác nhận" at bounding box center [747, 138] width 41 height 15
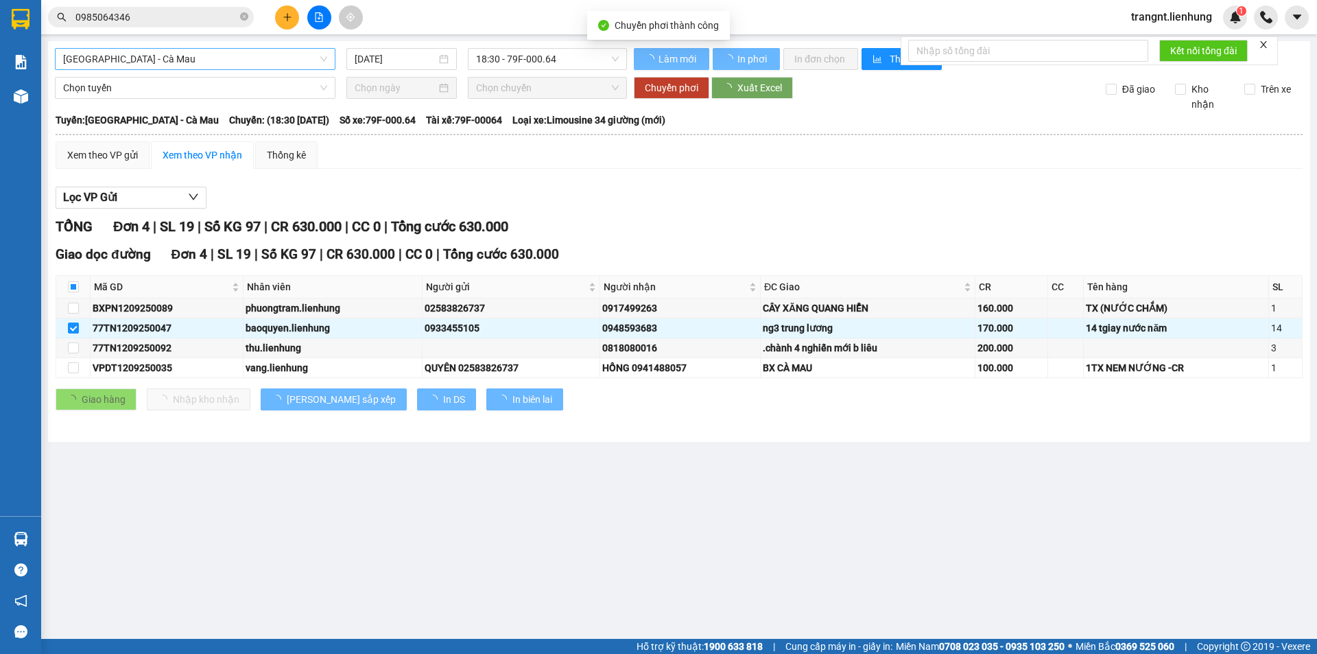
checkbox input "false"
